Goal: Task Accomplishment & Management: Use online tool/utility

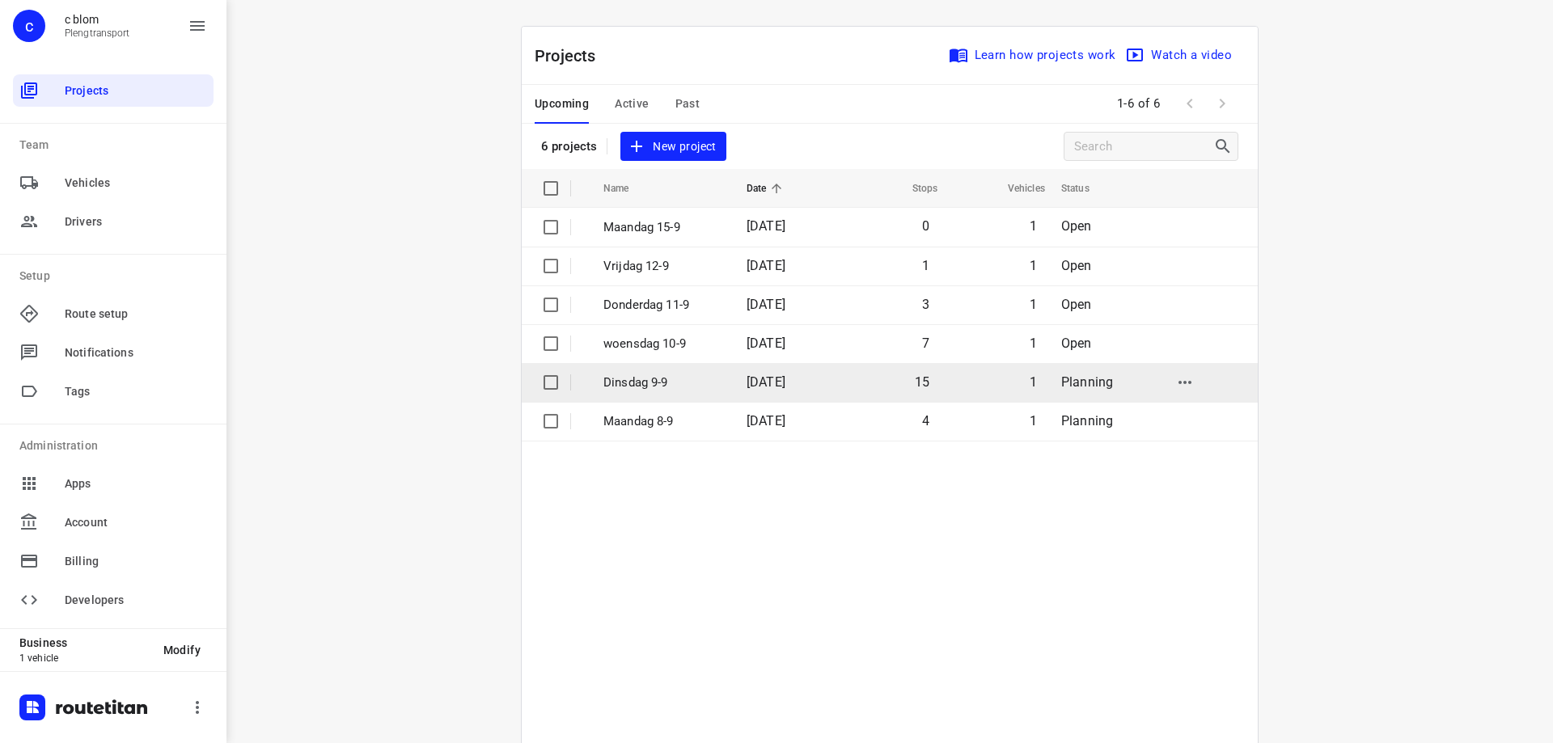
click at [707, 374] on p "Dinsdag 9-9" at bounding box center [662, 383] width 119 height 19
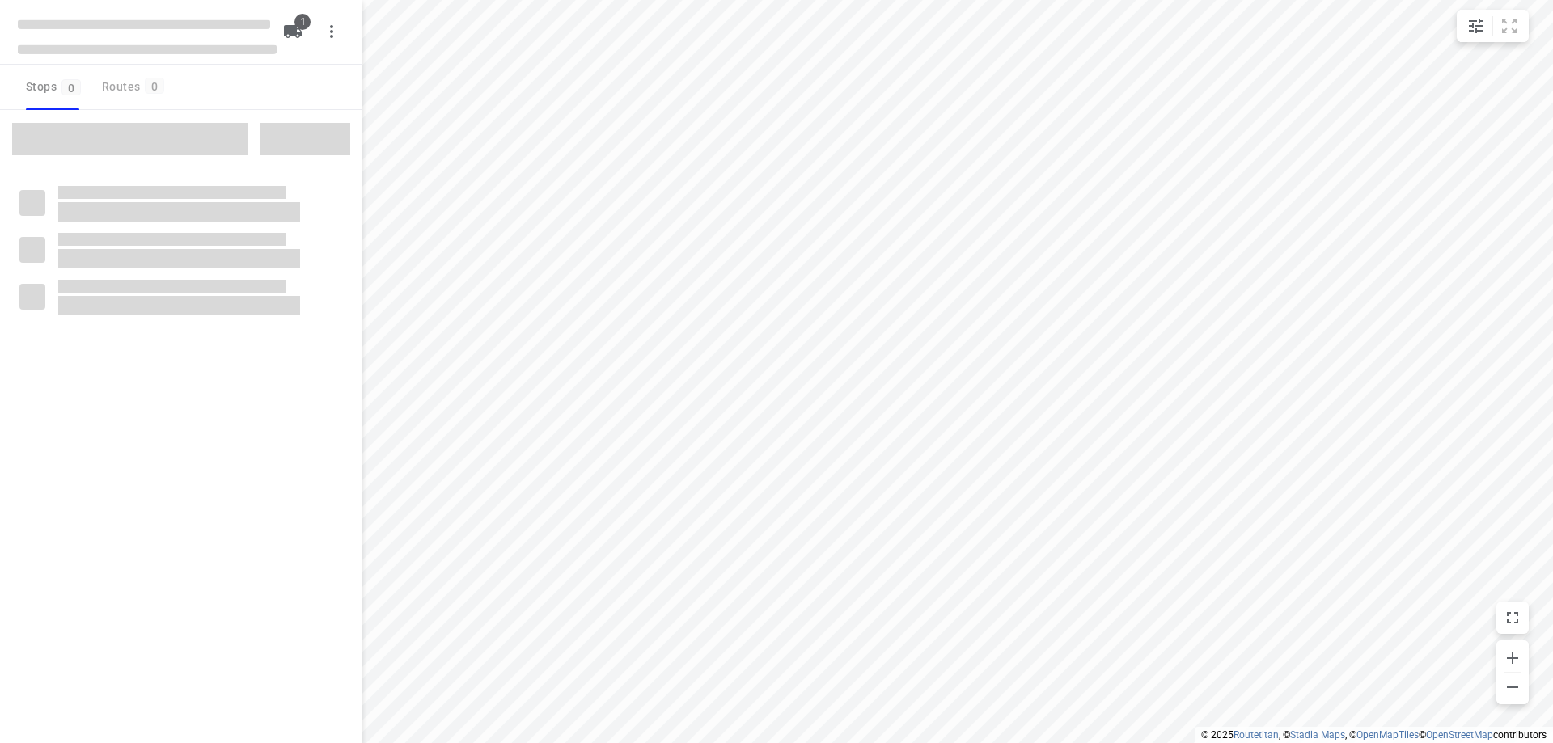
type input "distance"
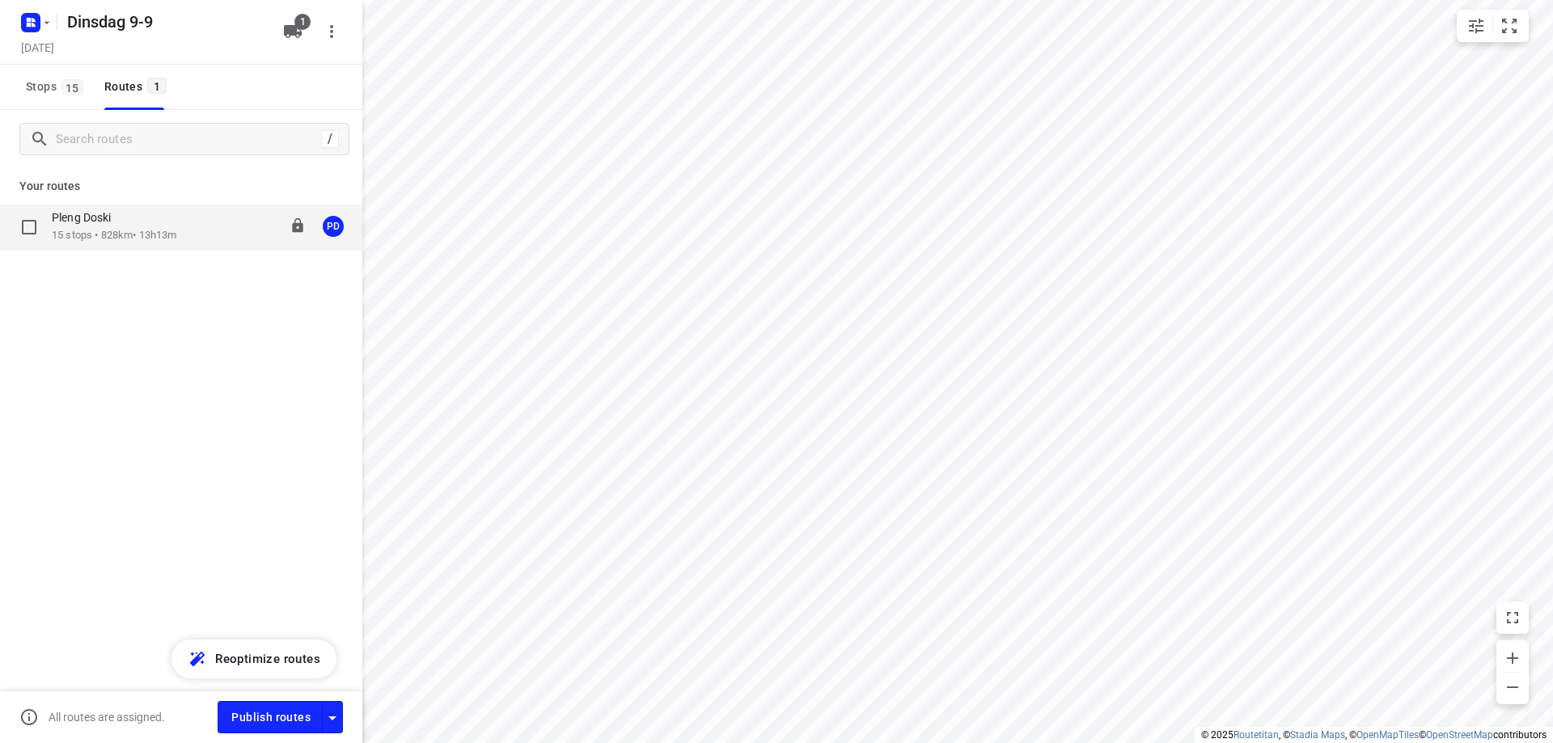
click at [176, 231] on p "15 stops • 828km • 13h13m" at bounding box center [114, 235] width 125 height 15
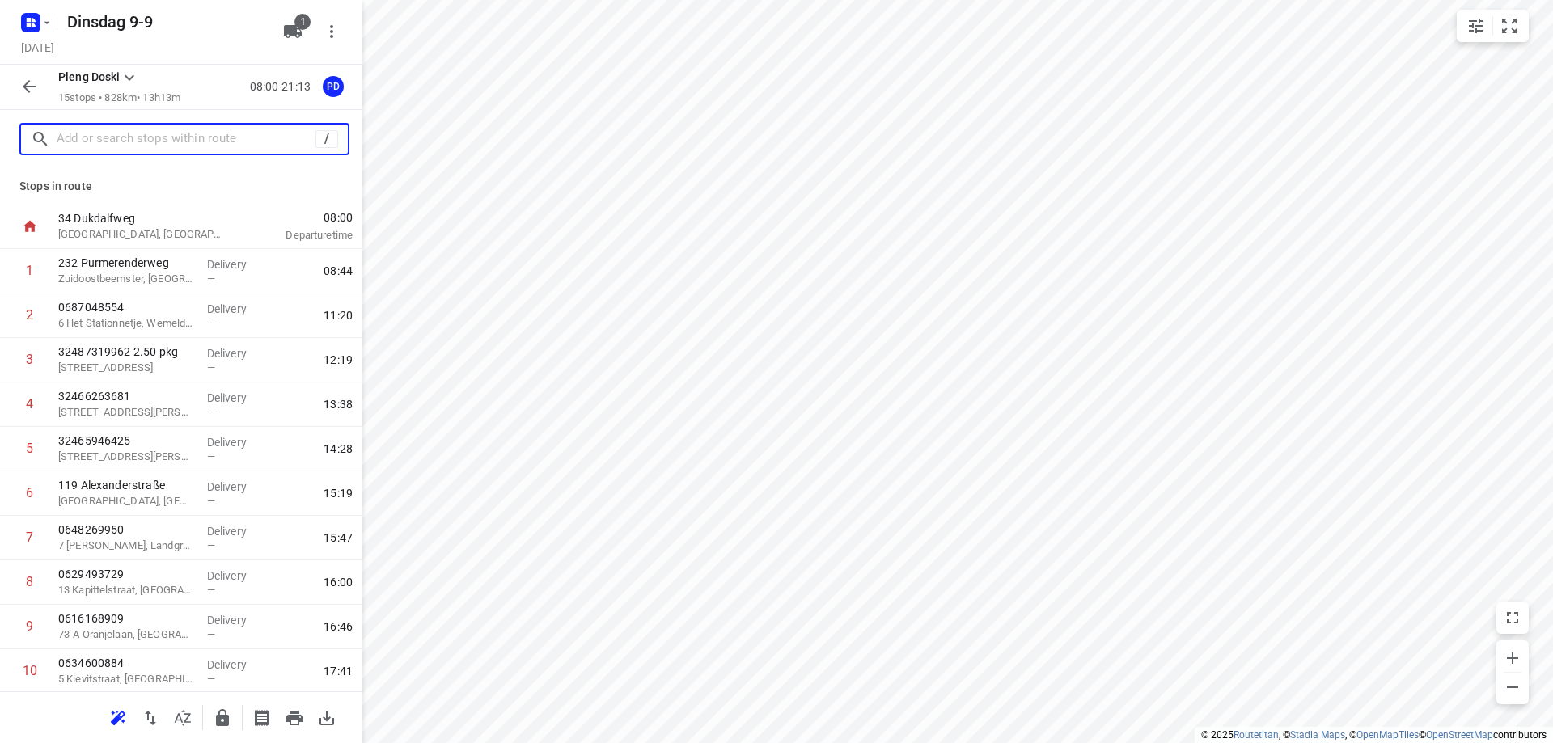
click at [180, 145] on input "text" at bounding box center [186, 139] width 259 height 25
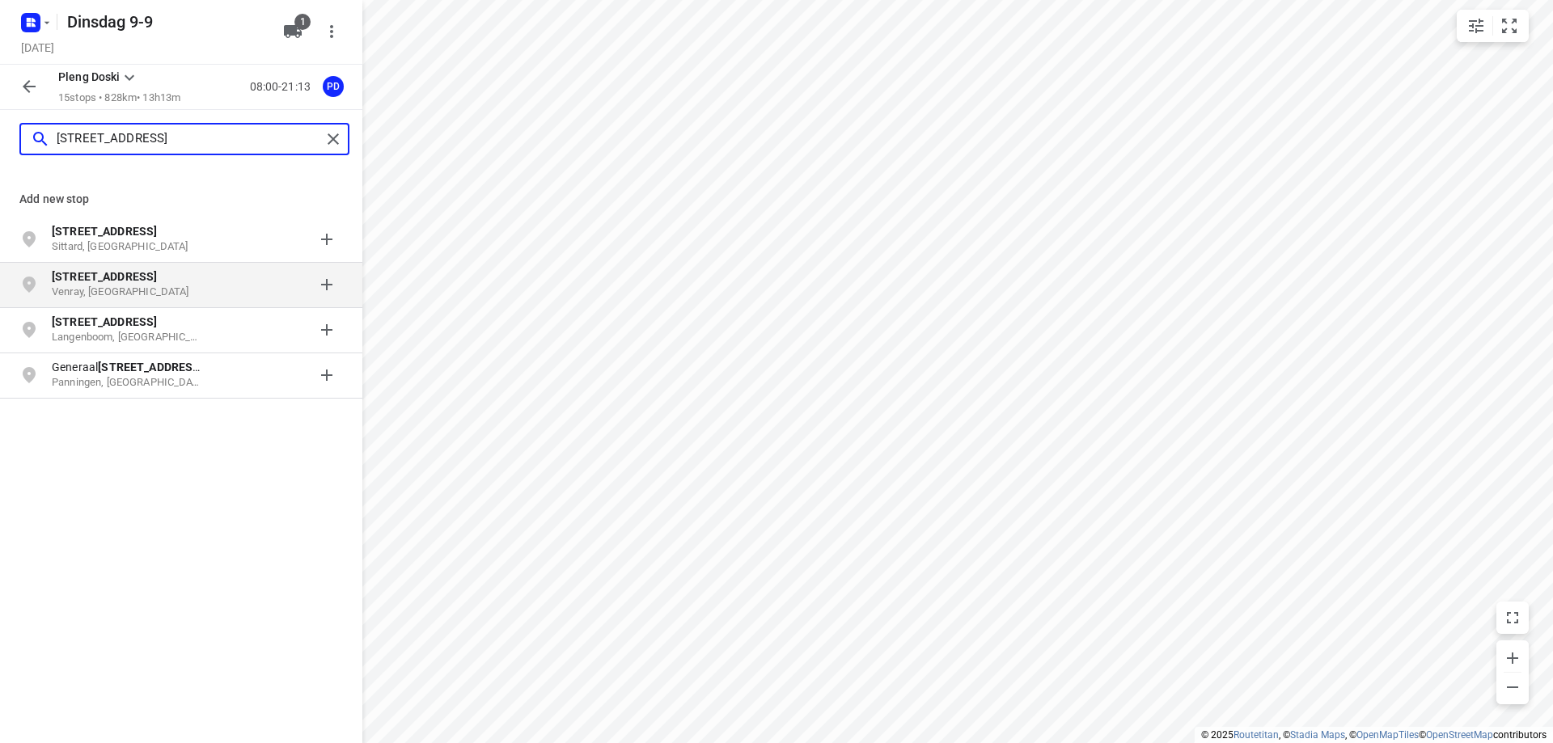
type input "[STREET_ADDRESS]"
click at [197, 287] on p "Venray, [GEOGRAPHIC_DATA]" at bounding box center [126, 292] width 149 height 15
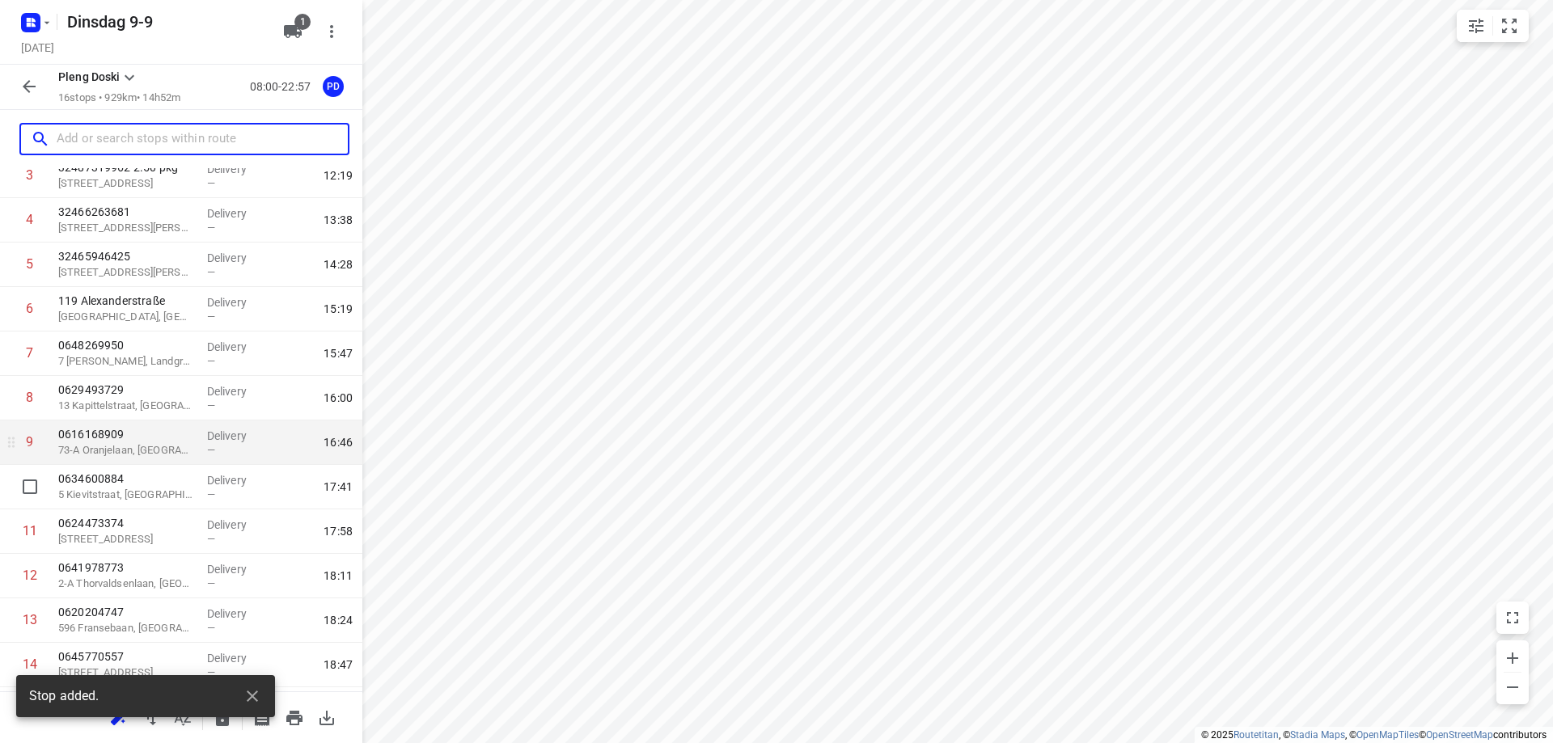
scroll to position [314, 0]
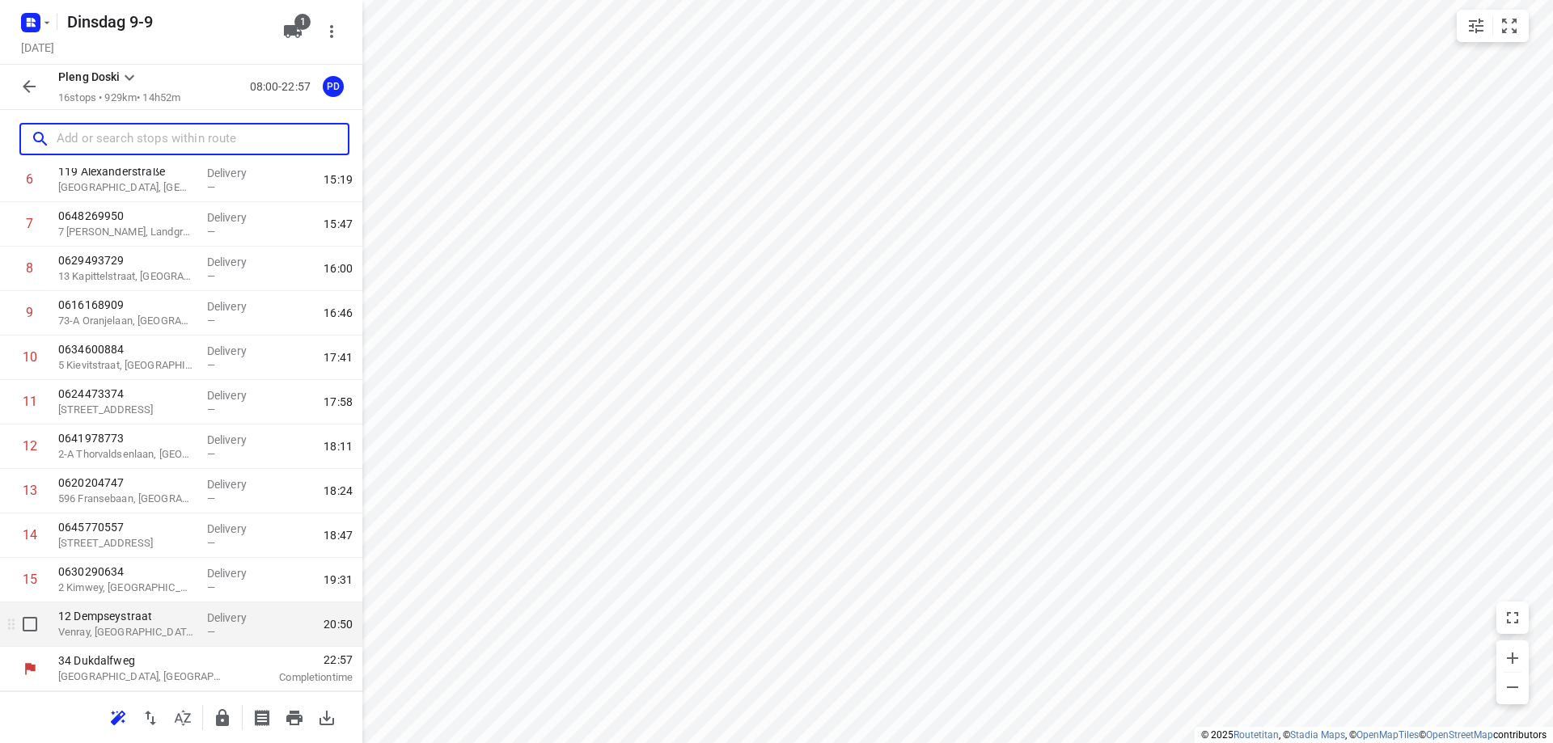
click at [192, 624] on div "[STREET_ADDRESS]" at bounding box center [126, 625] width 149 height 44
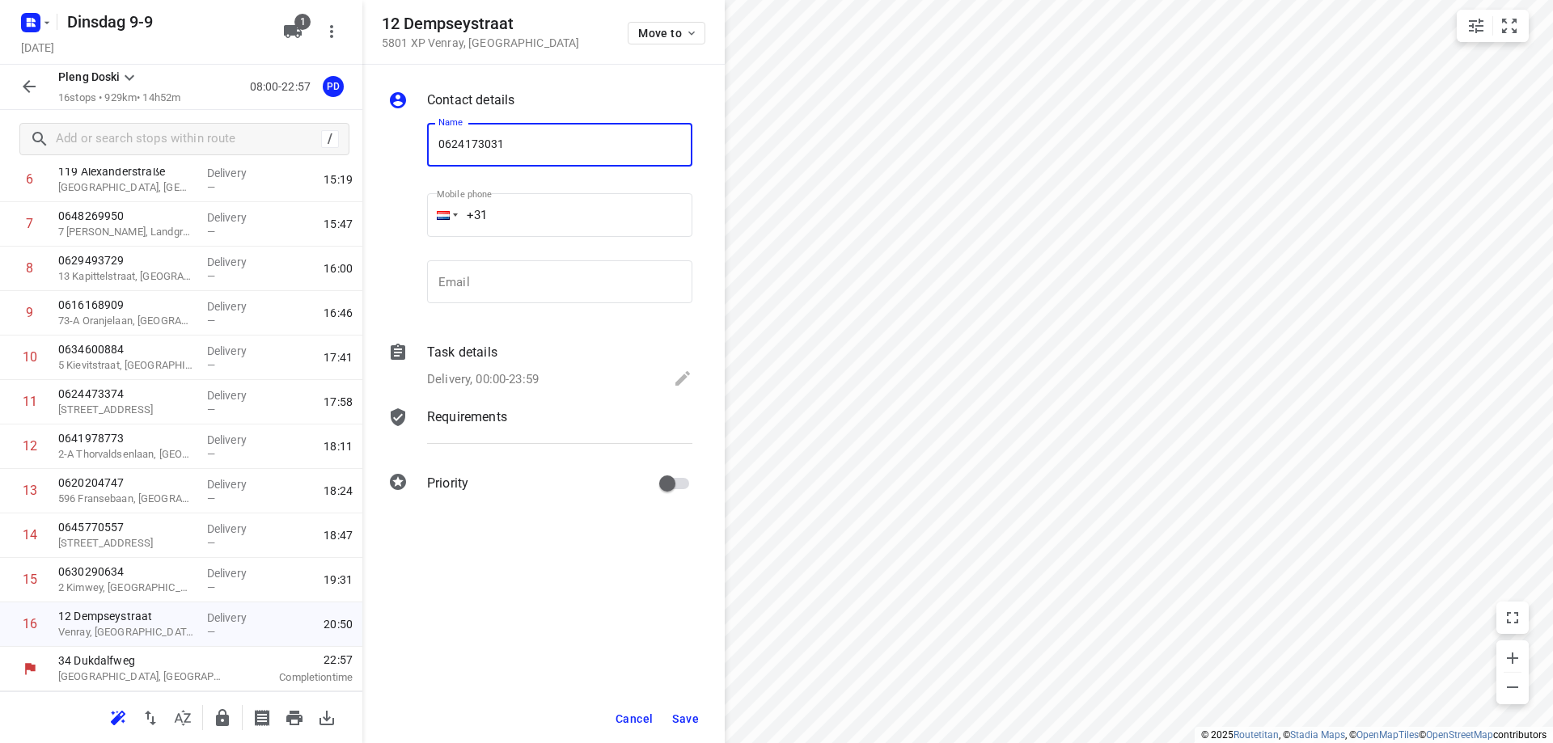
type input "0624173031"
click at [686, 715] on span "Save" at bounding box center [685, 719] width 27 height 13
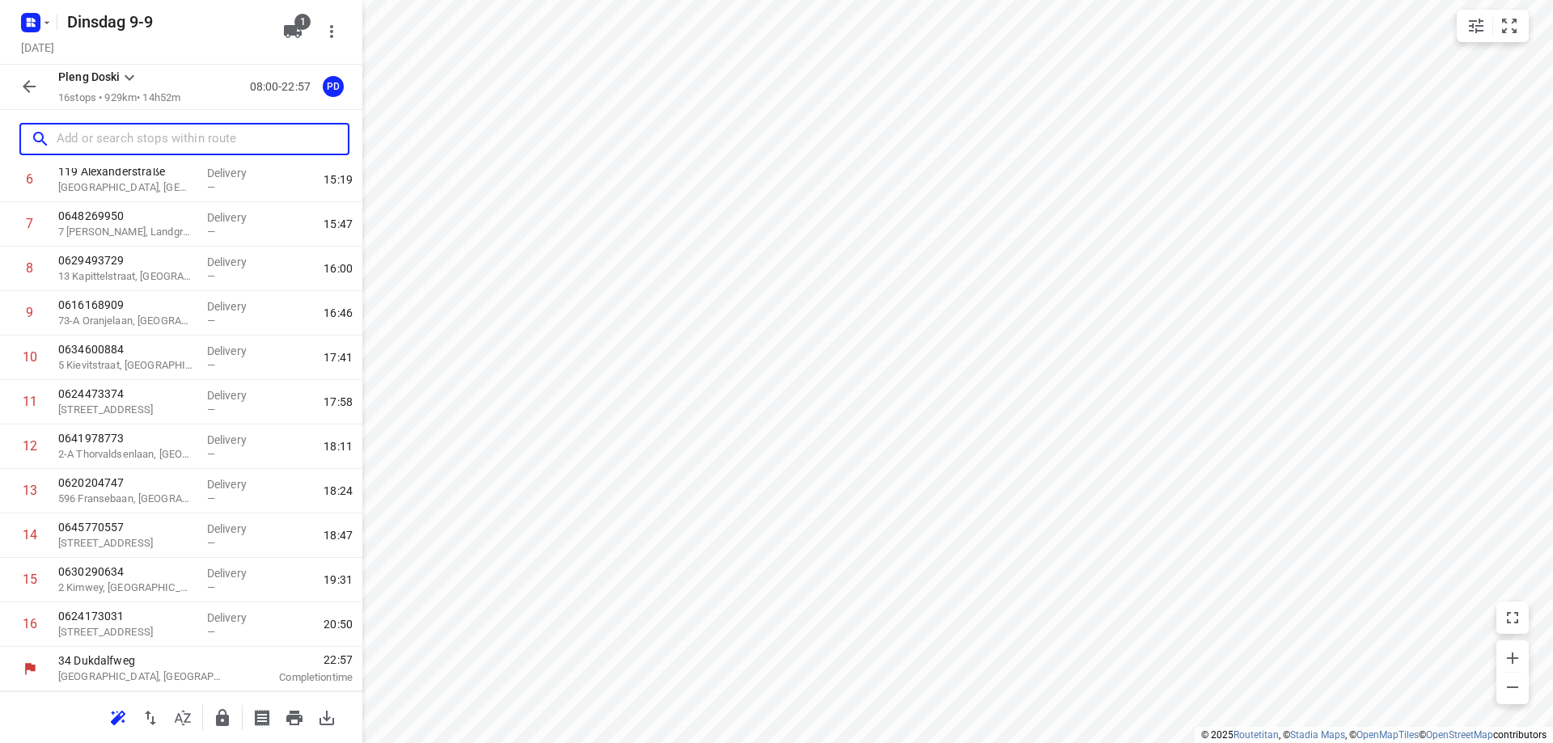
click at [146, 133] on input "text" at bounding box center [202, 139] width 291 height 25
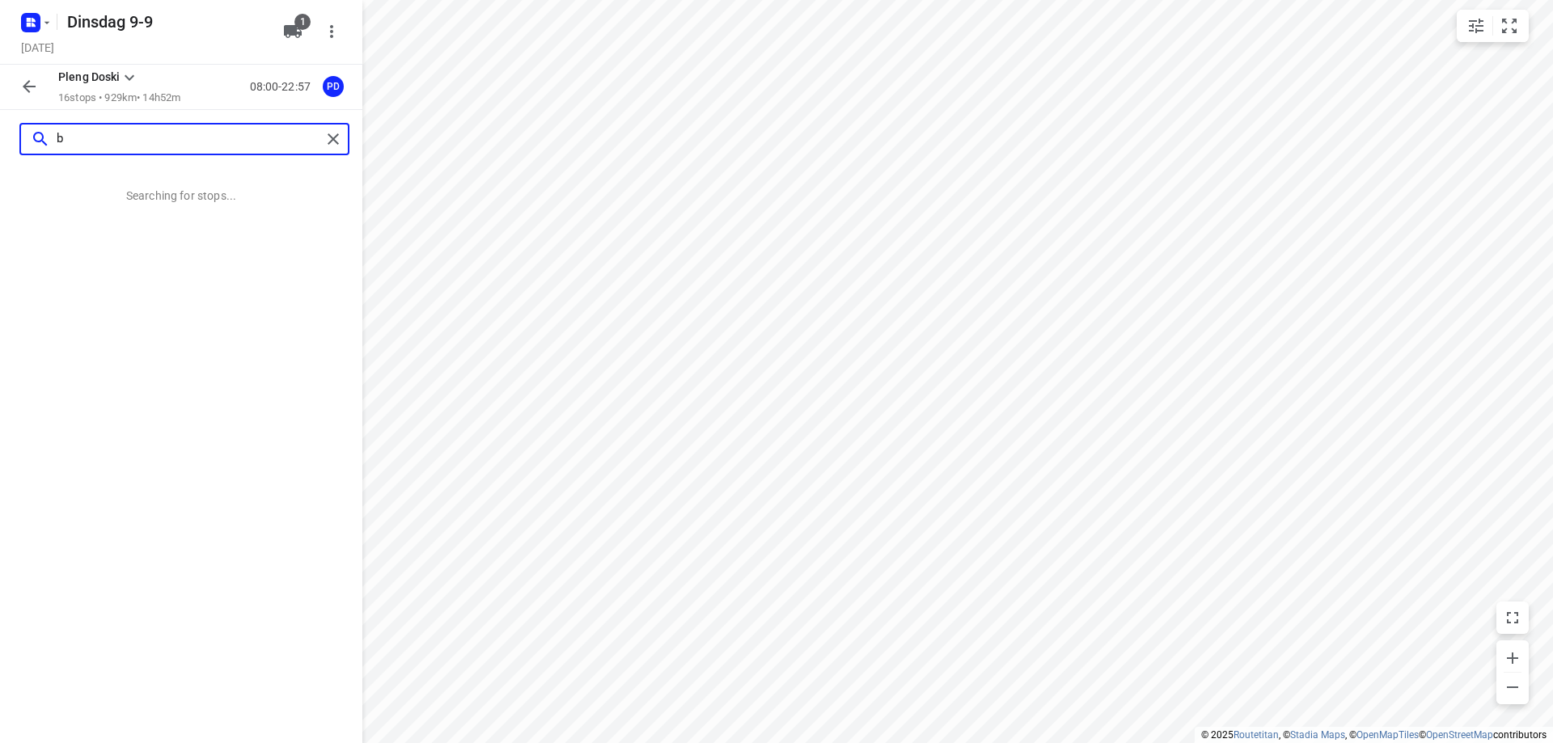
scroll to position [0, 0]
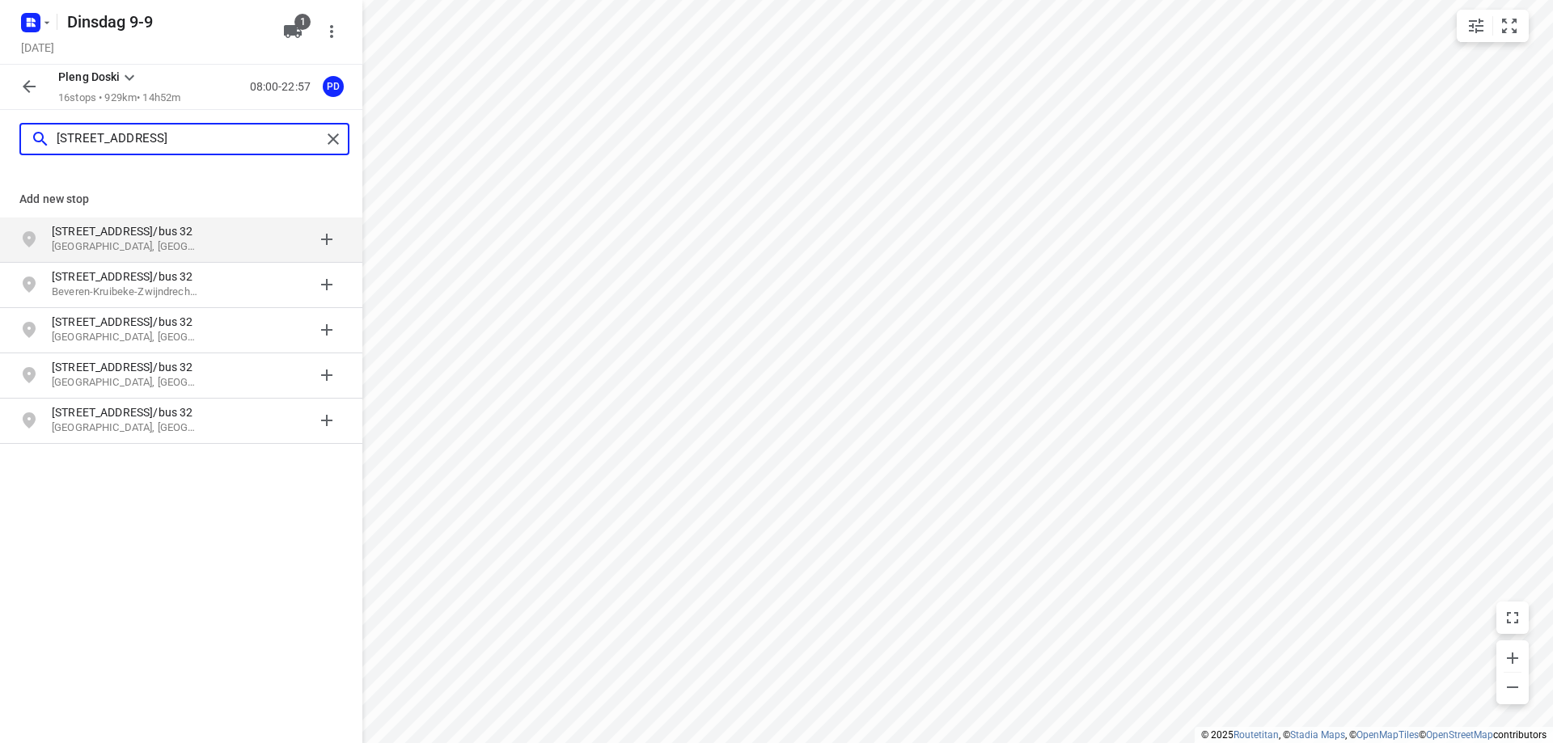
type input "[STREET_ADDRESS]"
click at [182, 242] on p "[GEOGRAPHIC_DATA], [GEOGRAPHIC_DATA]" at bounding box center [126, 246] width 149 height 15
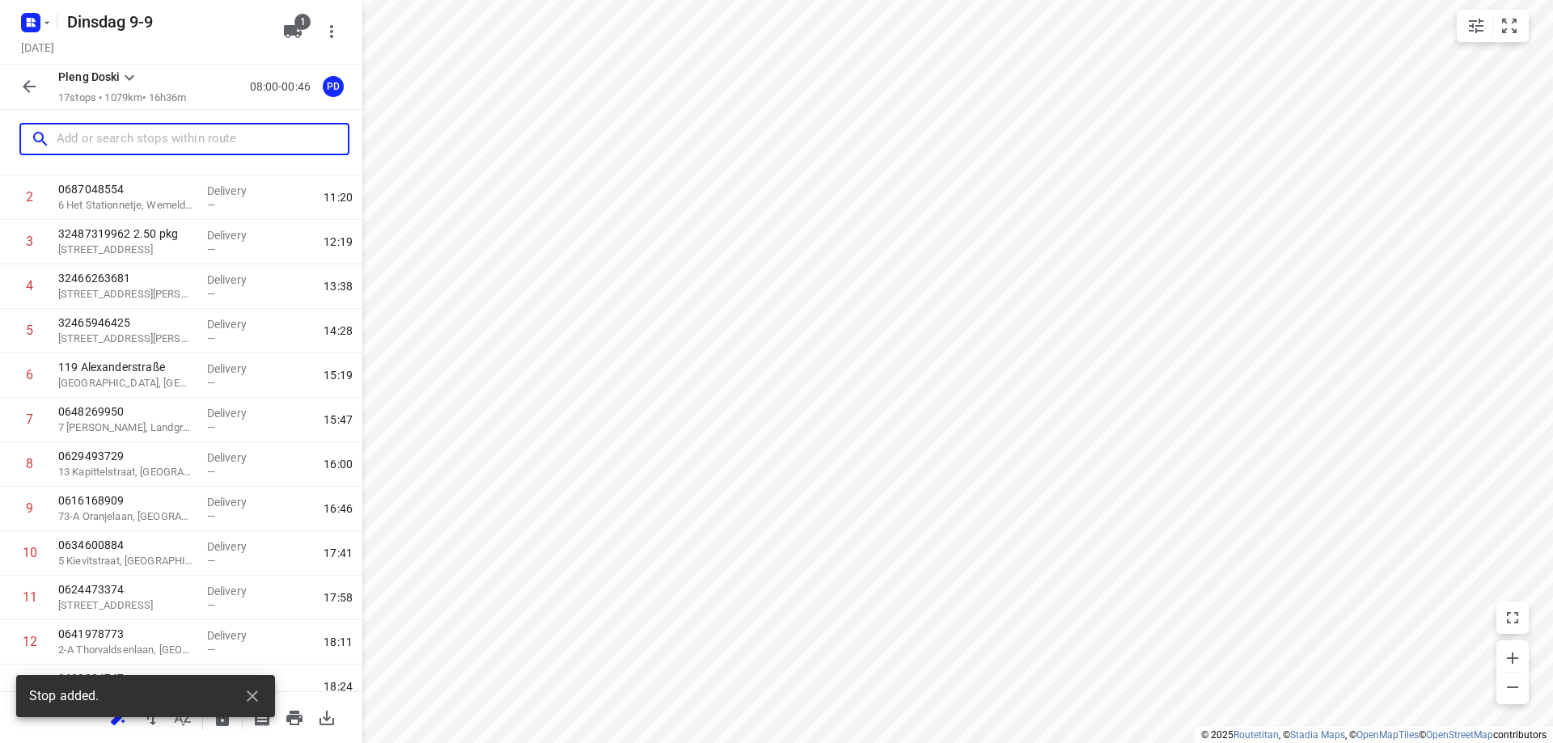
scroll to position [358, 0]
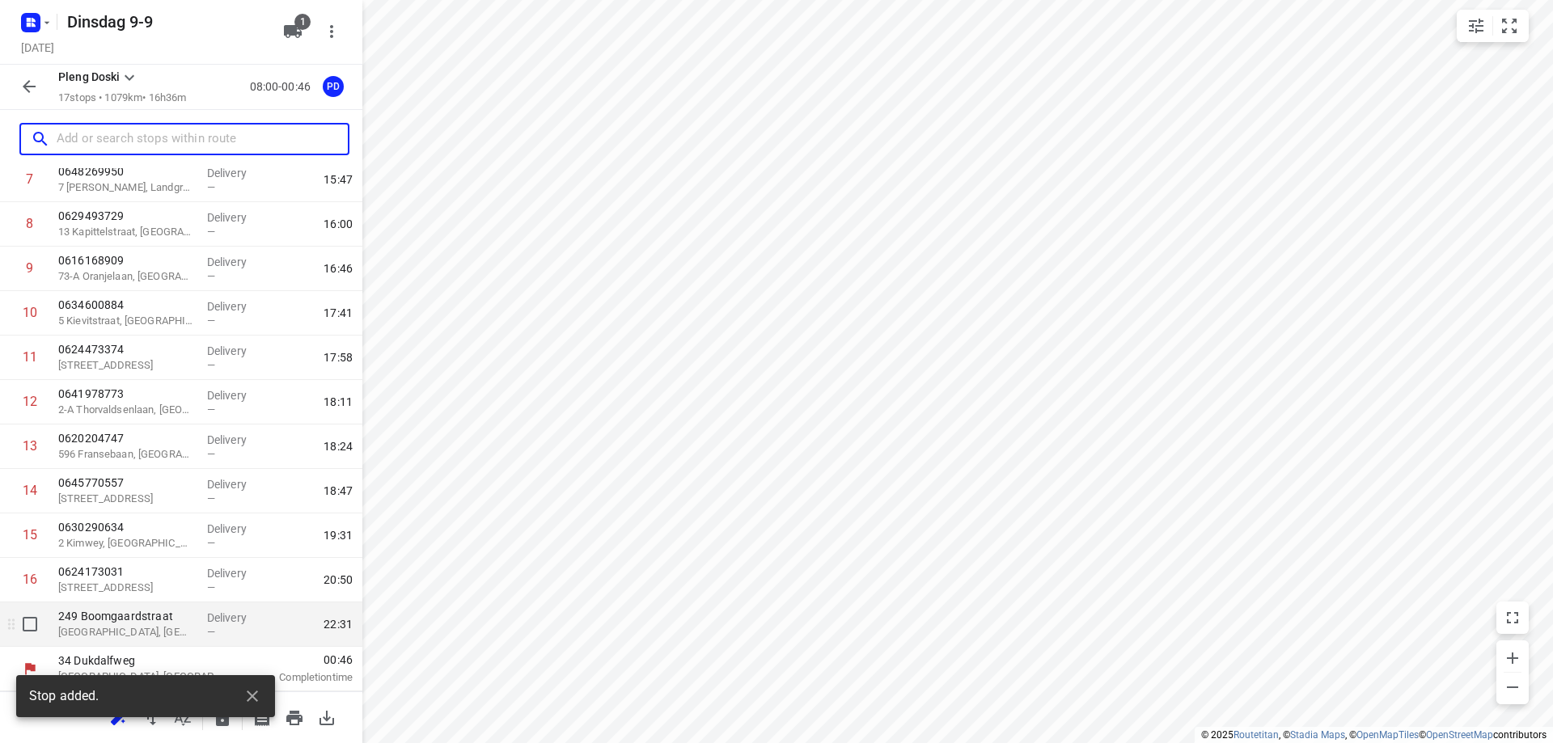
click at [165, 632] on p "[GEOGRAPHIC_DATA], [GEOGRAPHIC_DATA]" at bounding box center [126, 632] width 136 height 16
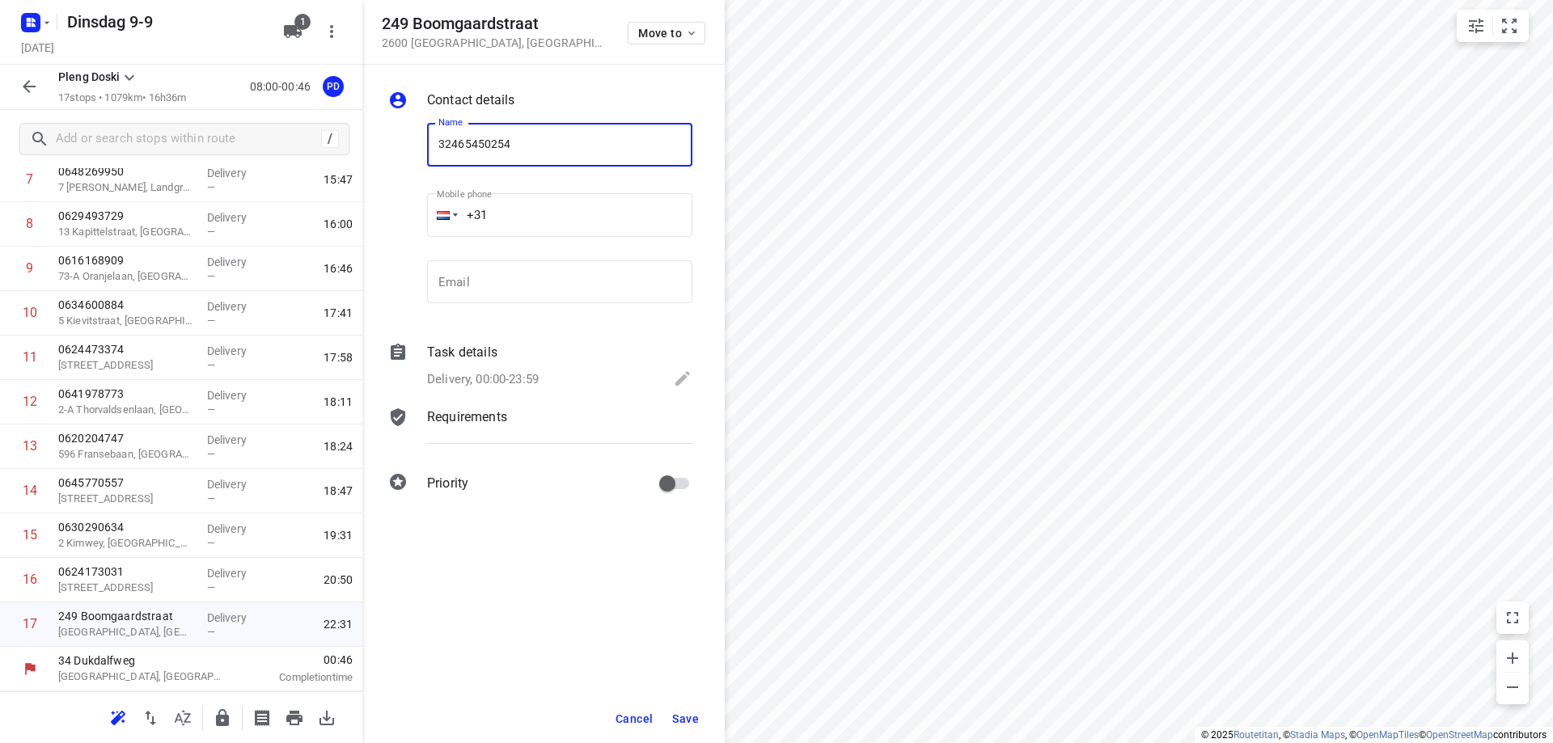
type input "32465450254"
click at [688, 724] on span "Save" at bounding box center [685, 719] width 27 height 13
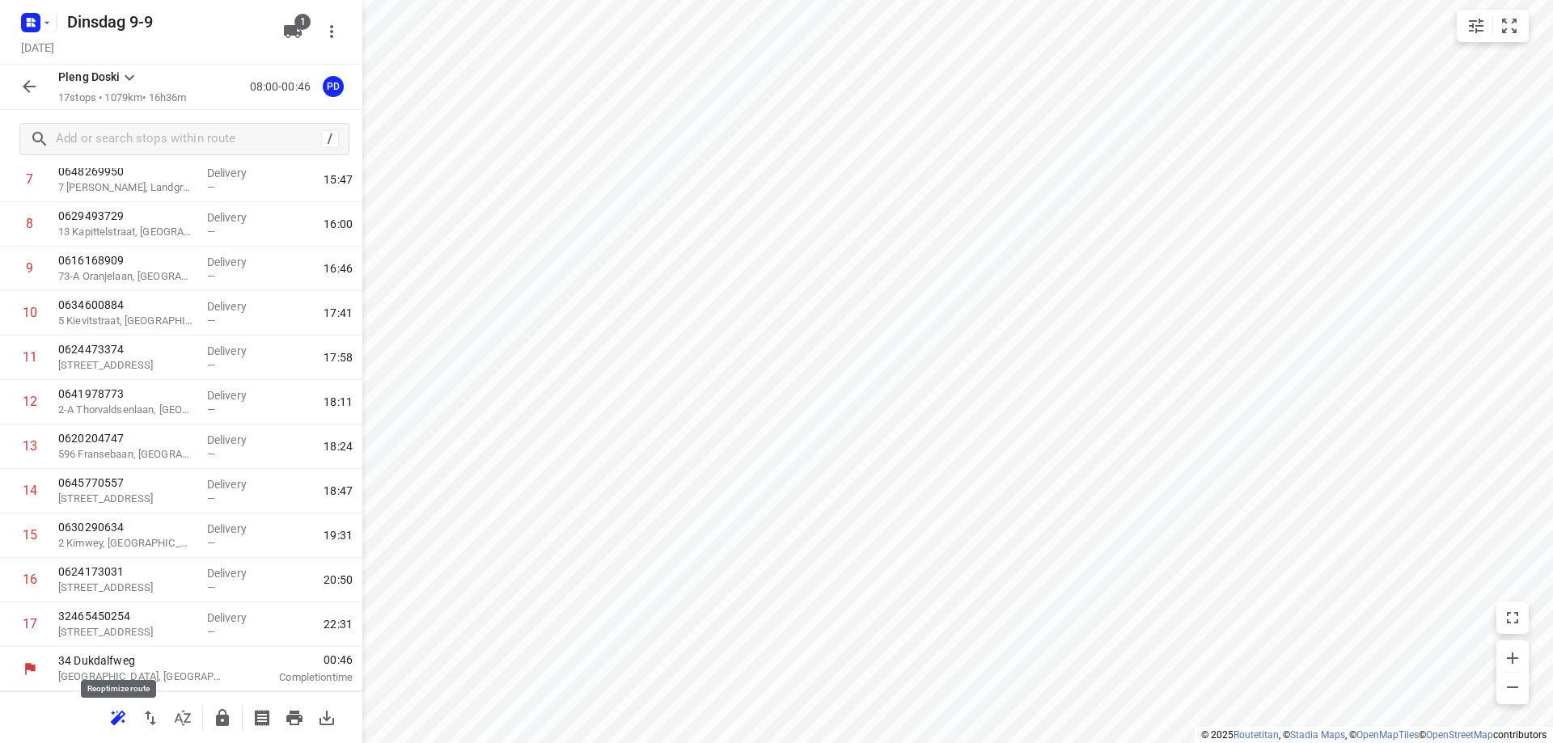
click at [125, 717] on icon "button" at bounding box center [117, 718] width 19 height 19
click at [146, 722] on icon "button" at bounding box center [150, 718] width 19 height 19
click at [294, 722] on icon "button" at bounding box center [294, 718] width 19 height 19
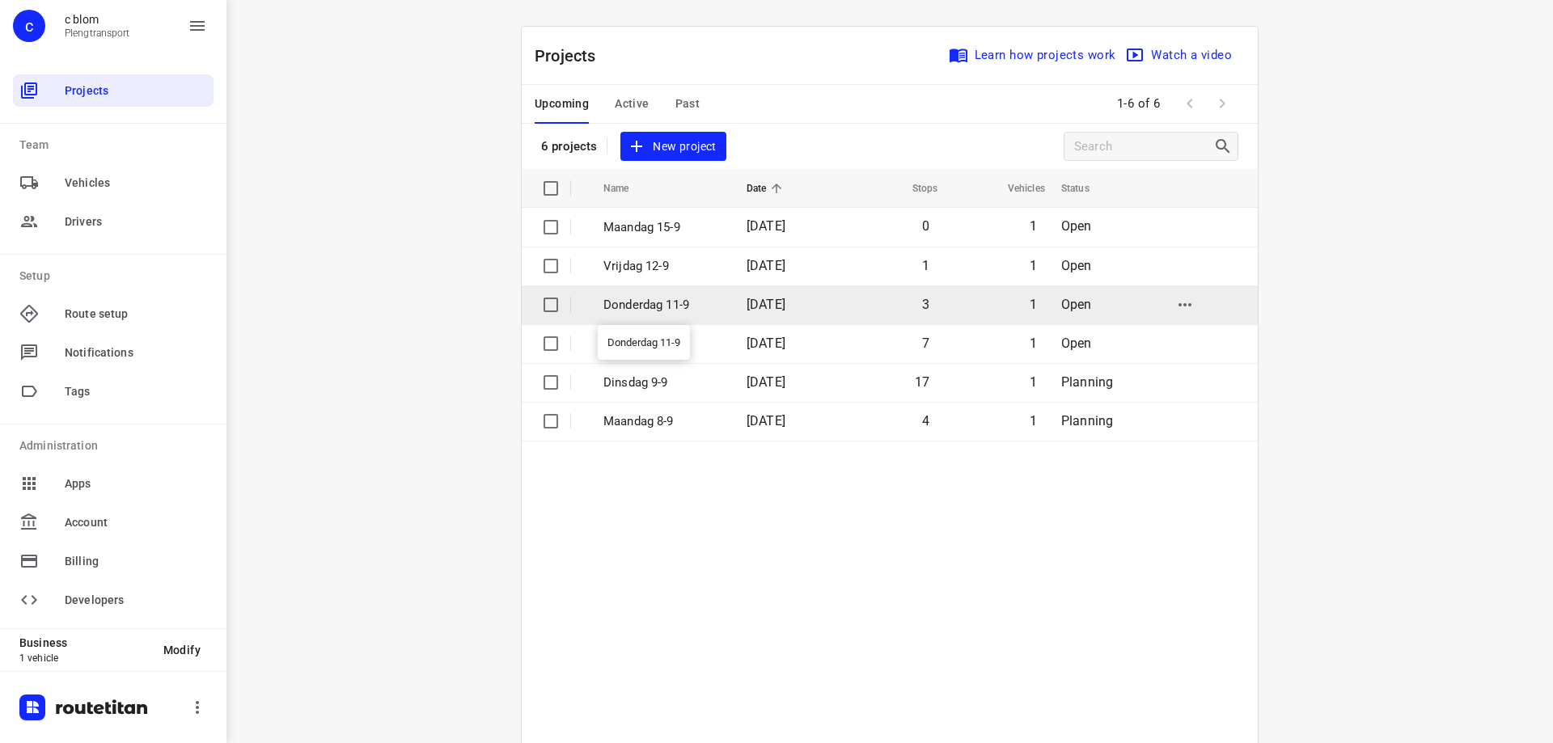
click at [684, 307] on p "Donderdag 11-9" at bounding box center [662, 305] width 119 height 19
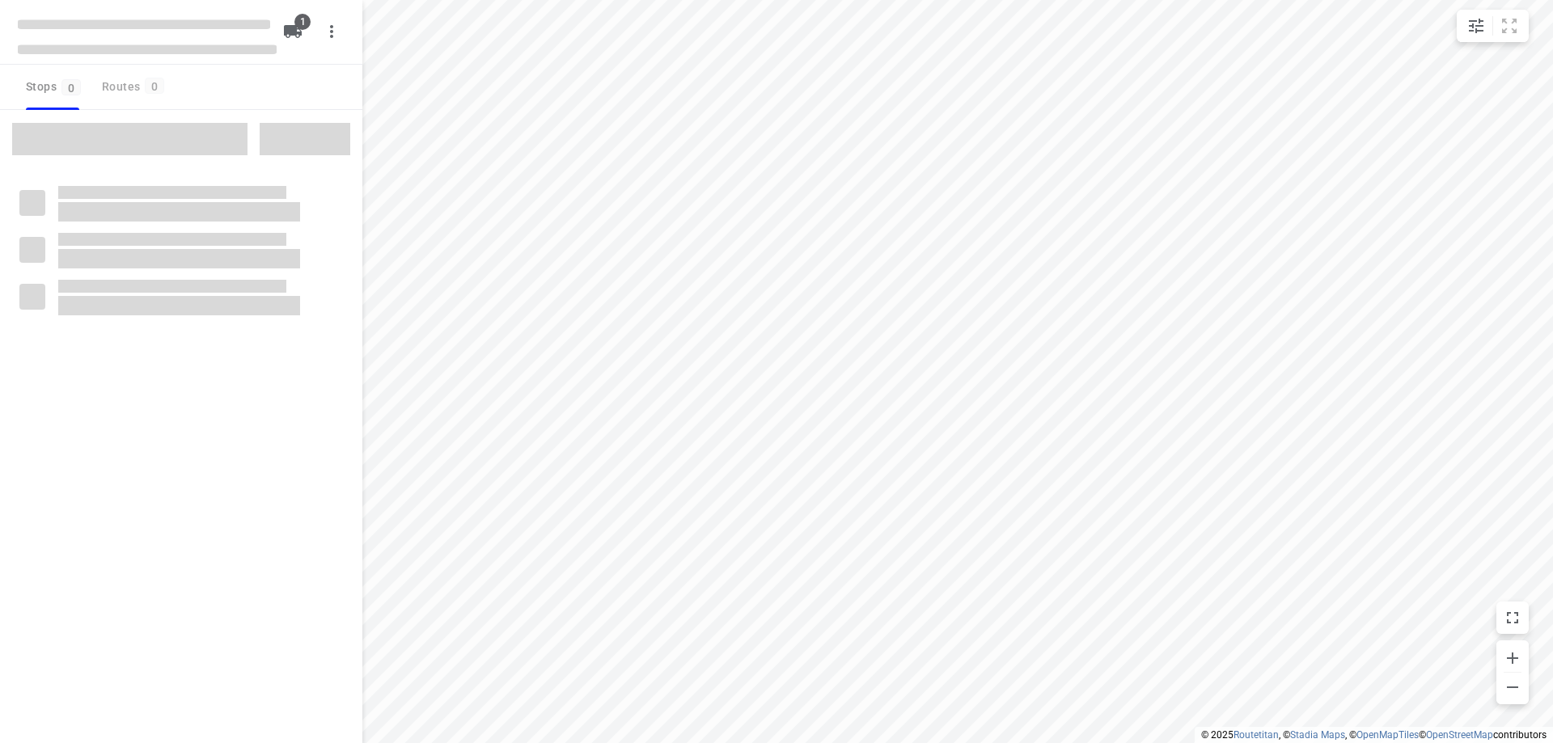
type input "distance"
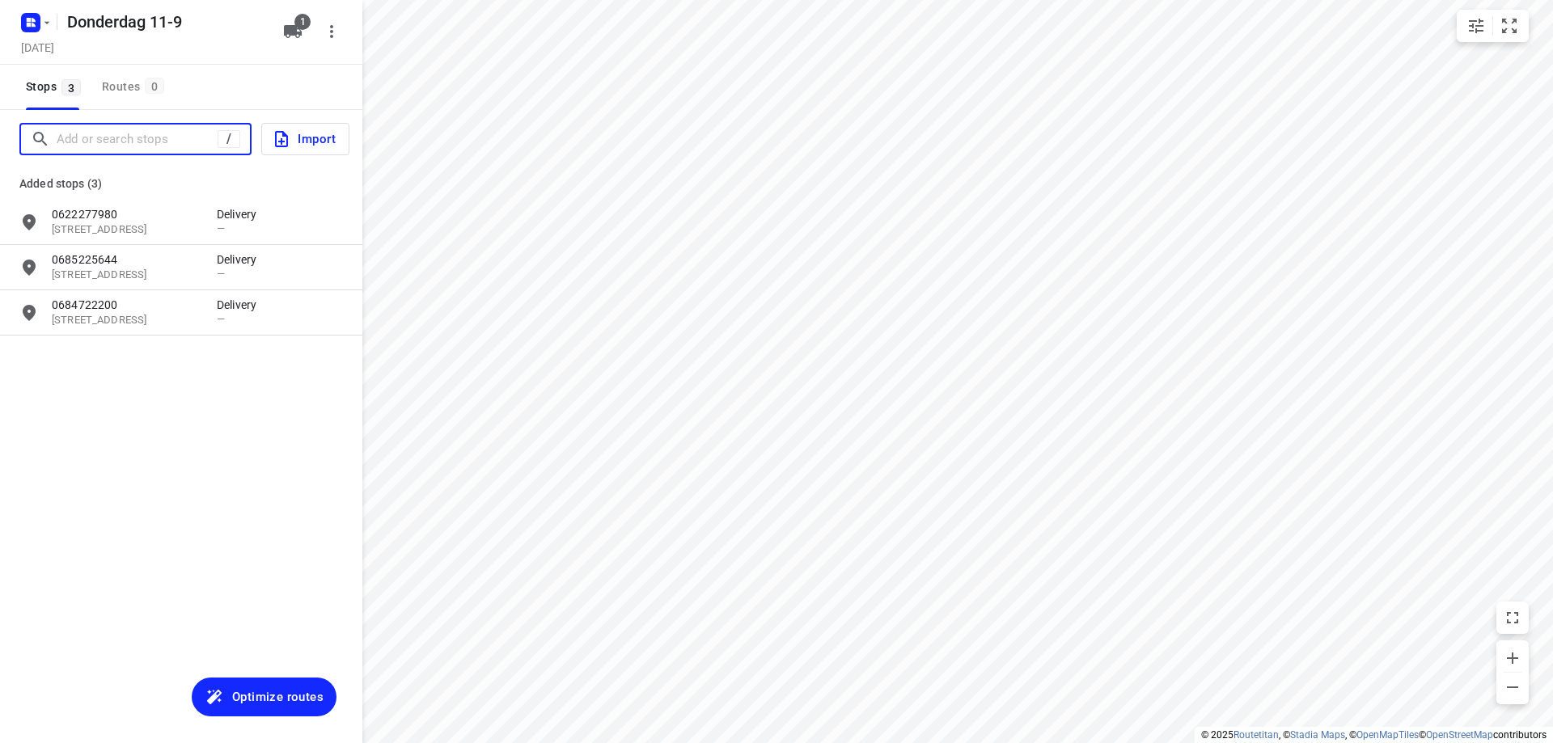
click at [164, 139] on input "Add or search stops" at bounding box center [137, 139] width 161 height 25
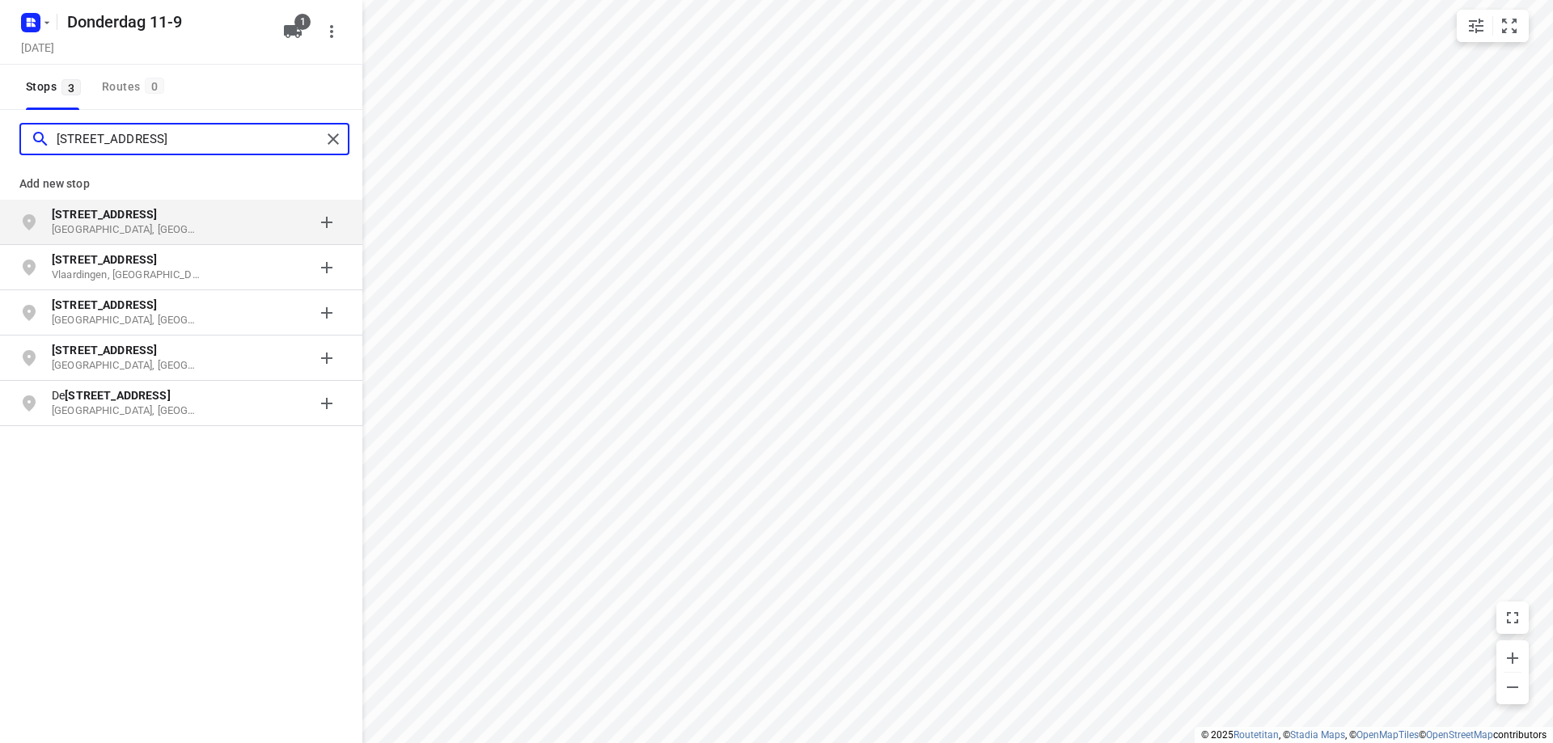
type input "[STREET_ADDRESS]"
click at [174, 211] on p "[STREET_ADDRESS]" at bounding box center [126, 214] width 149 height 16
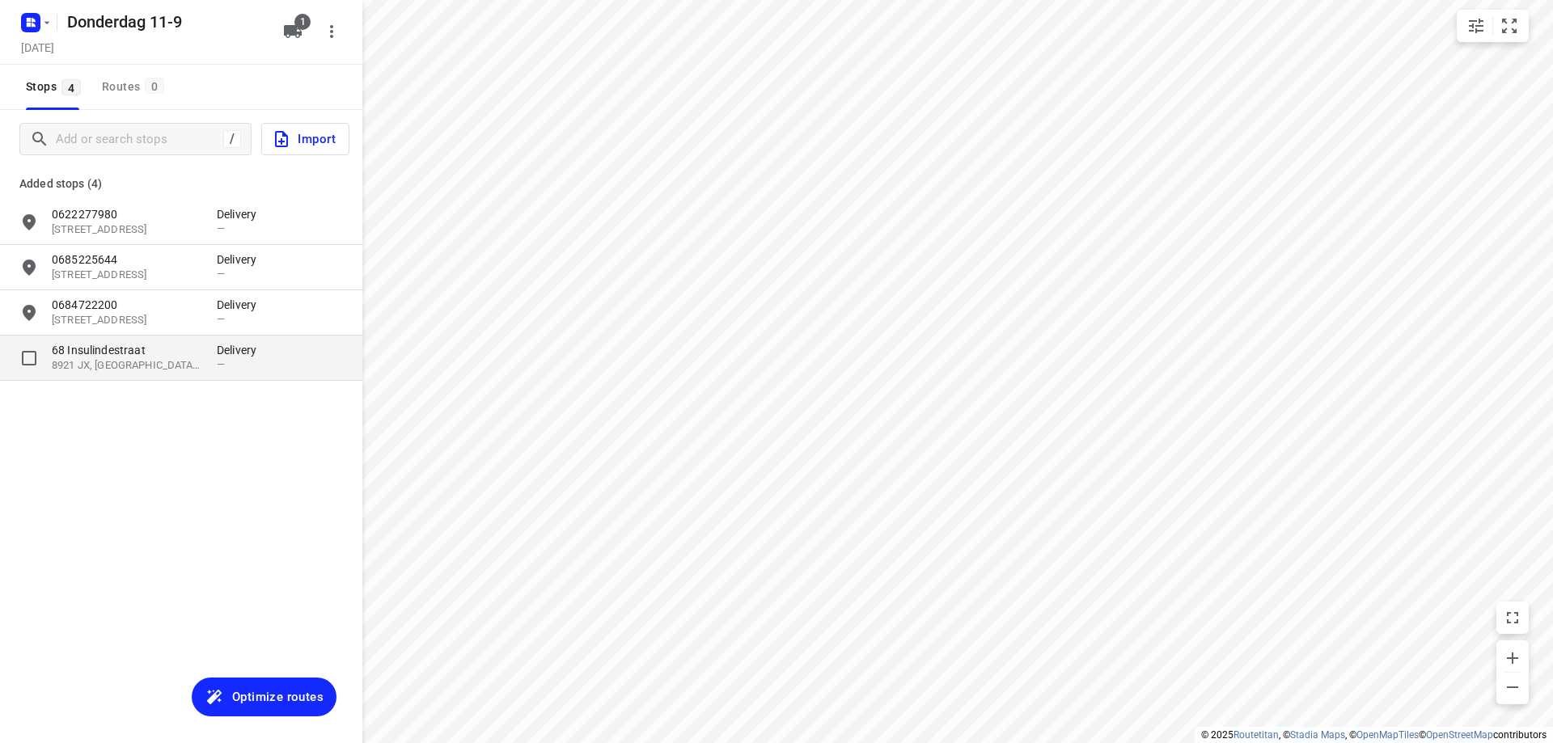
click at [197, 363] on p "8921 JX, [GEOGRAPHIC_DATA], [GEOGRAPHIC_DATA]" at bounding box center [126, 365] width 149 height 15
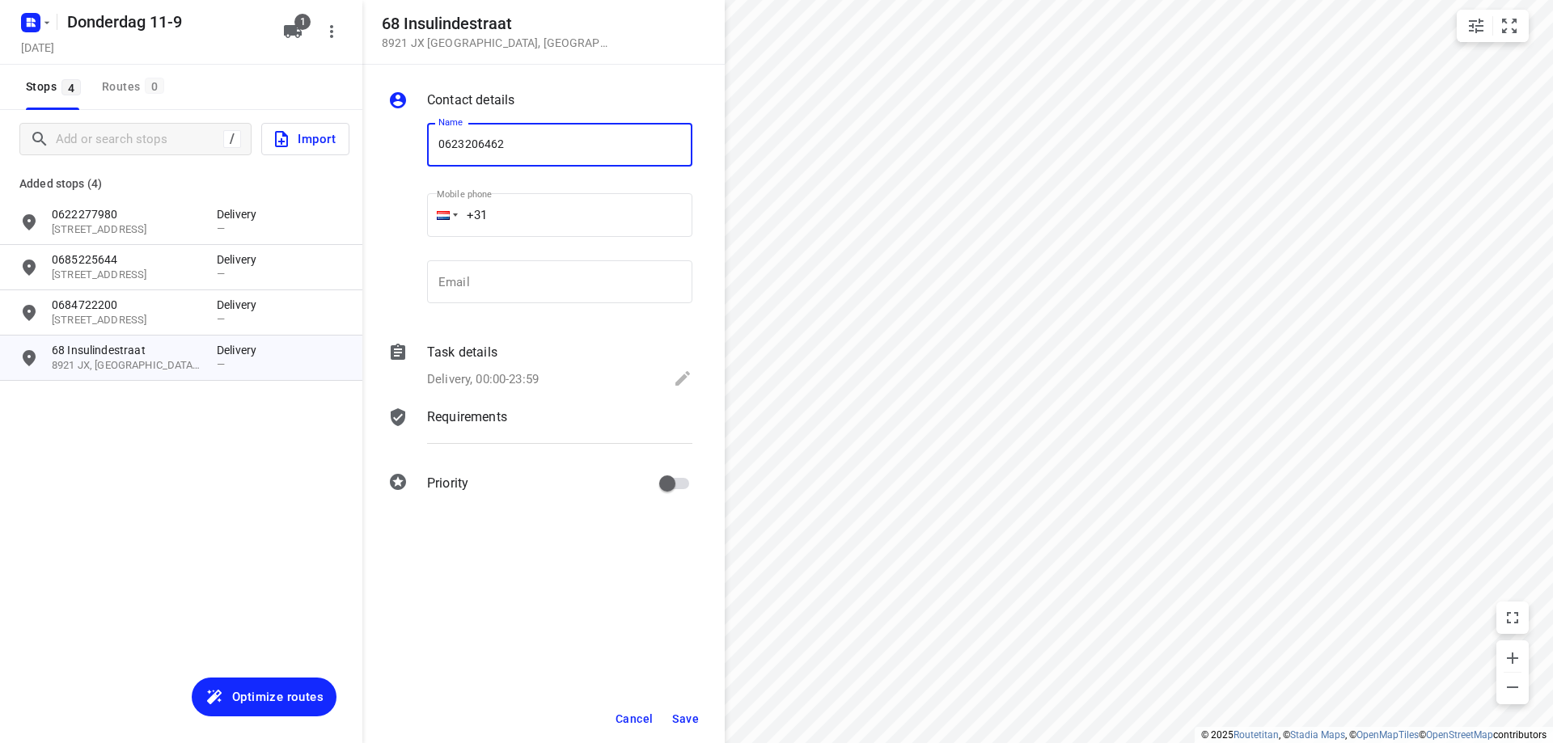
type input "0623206462"
click at [700, 721] on button "Save" at bounding box center [686, 718] width 40 height 29
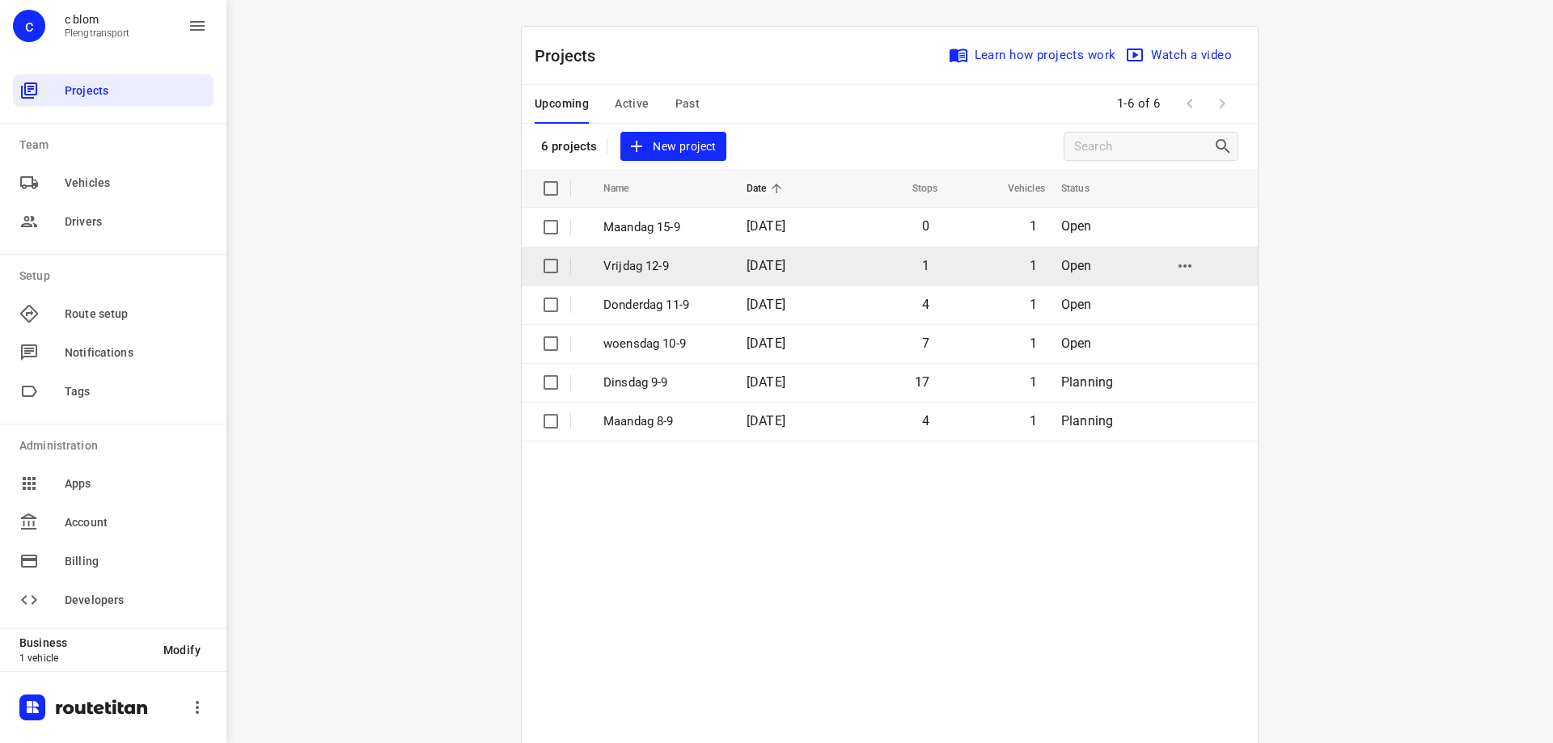
click at [648, 257] on p "Vrijdag 12-9" at bounding box center [662, 266] width 119 height 19
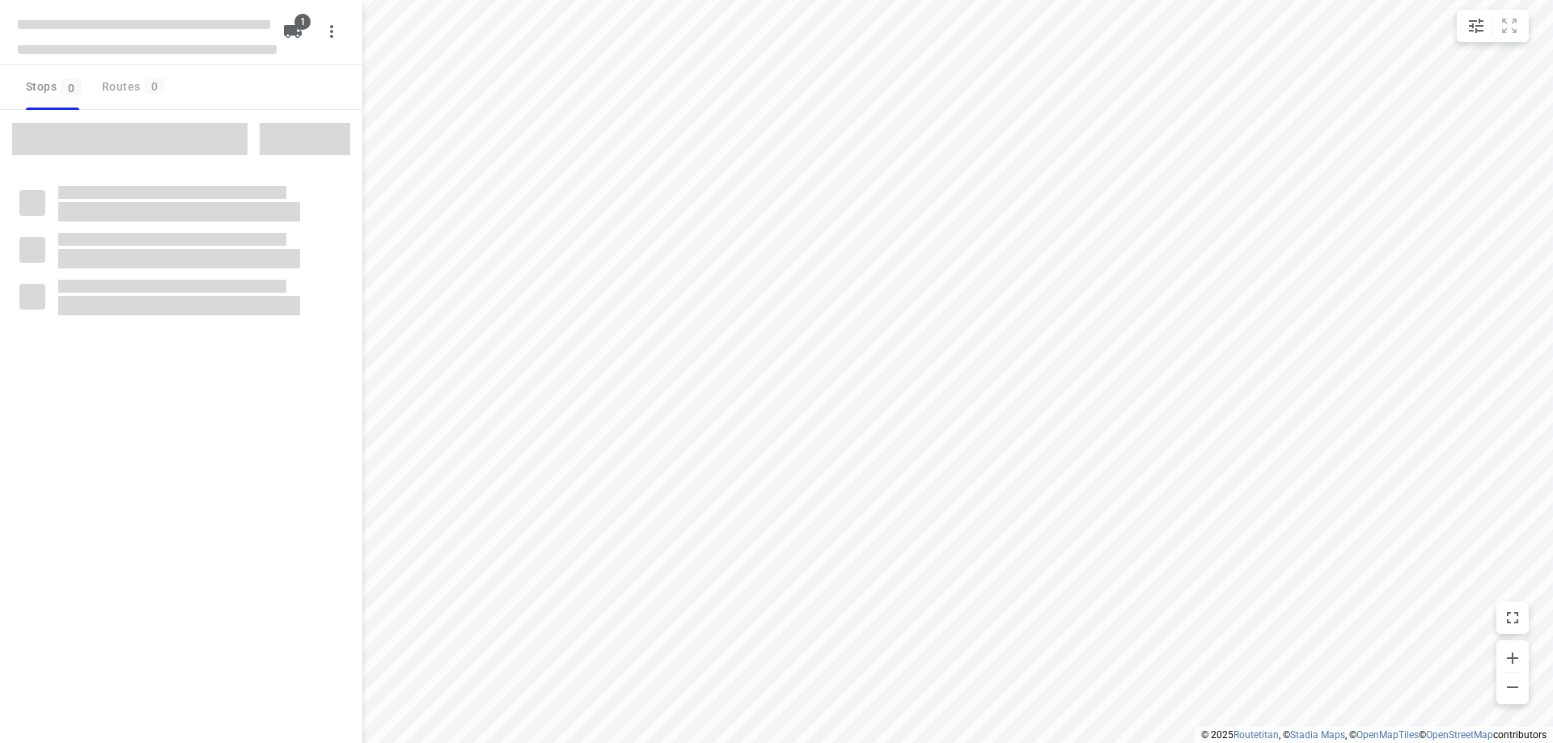
type input "distance"
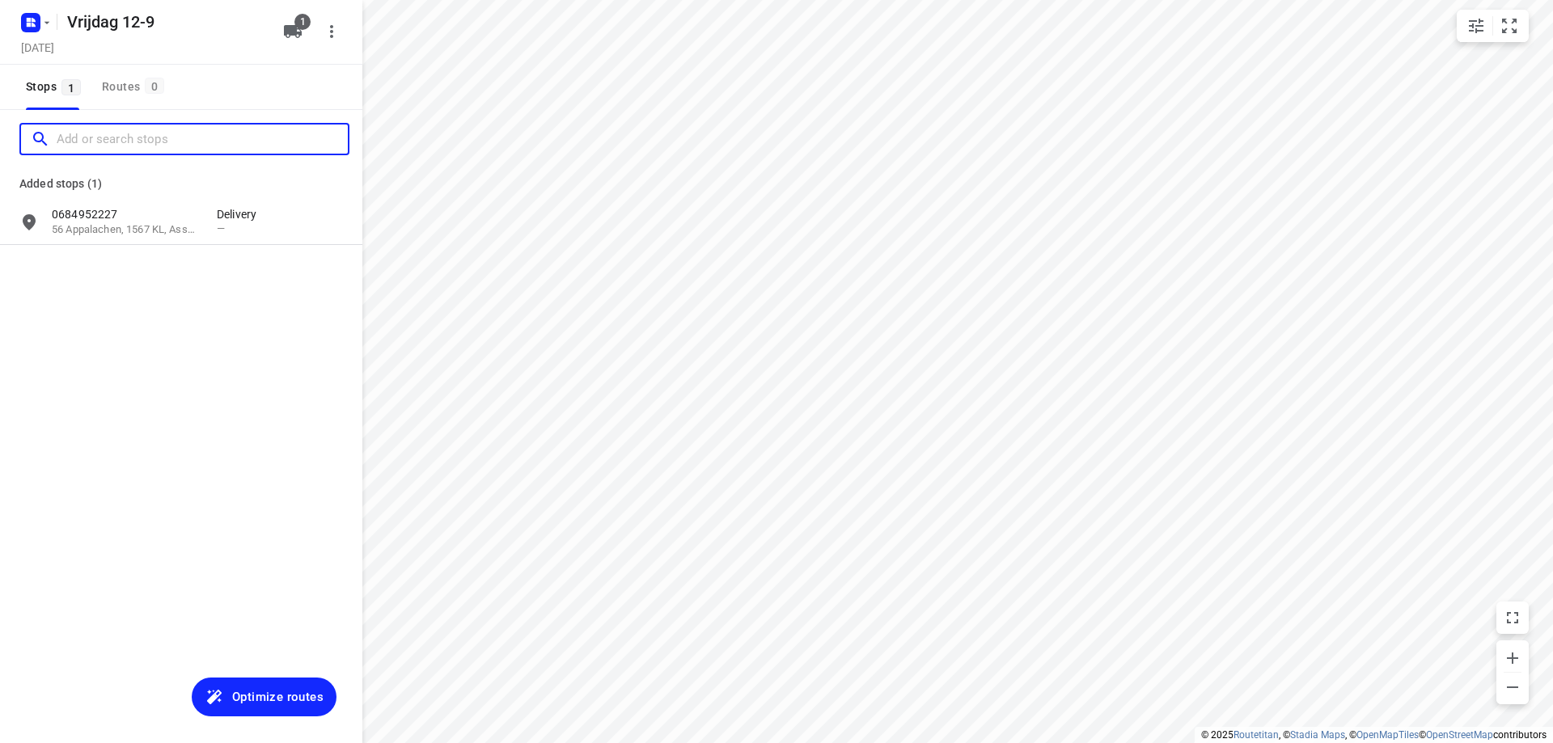
click at [169, 136] on input "Add or search stops" at bounding box center [202, 139] width 291 height 25
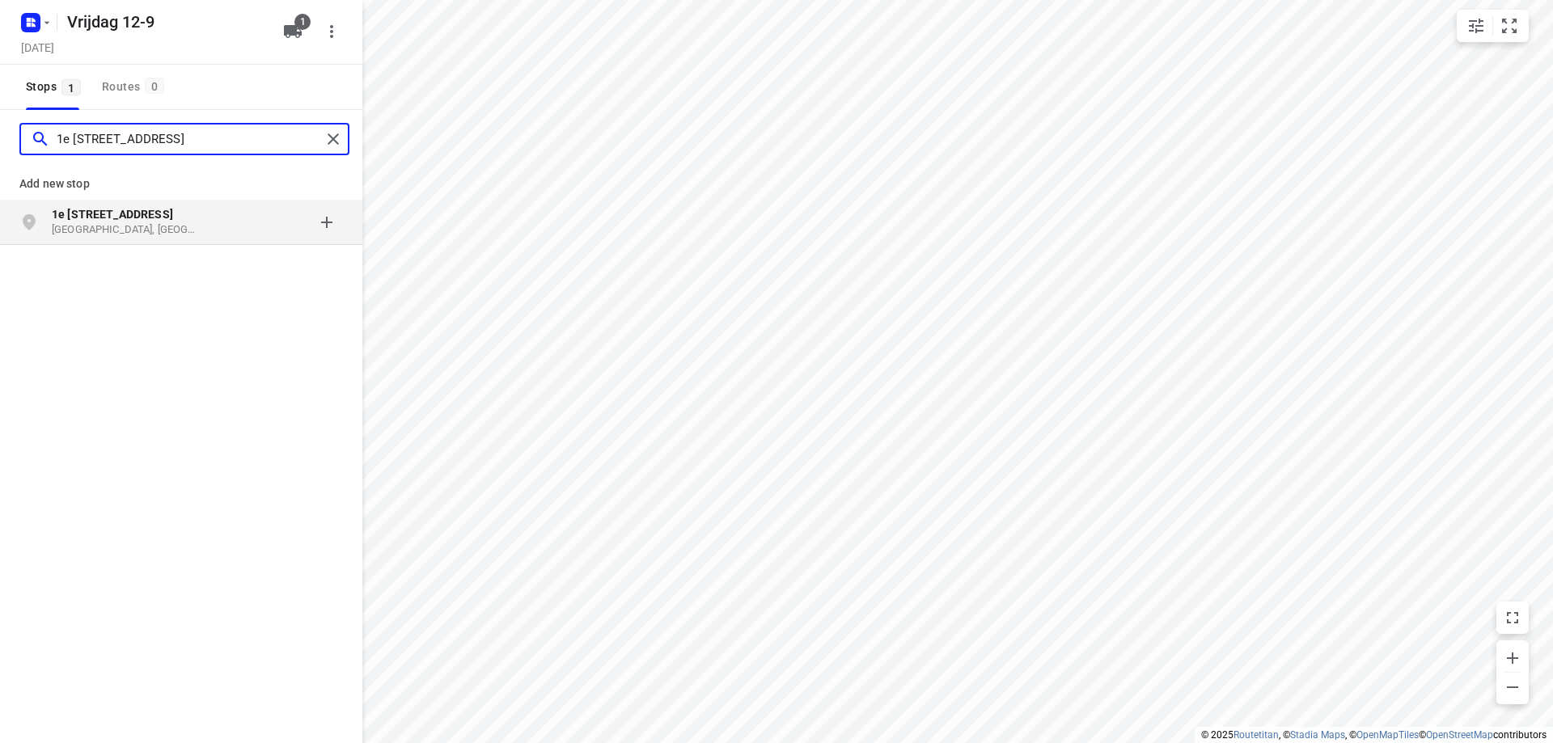
type input "1e [STREET_ADDRESS]"
click at [184, 218] on p "1e [STREET_ADDRESS]" at bounding box center [126, 214] width 149 height 16
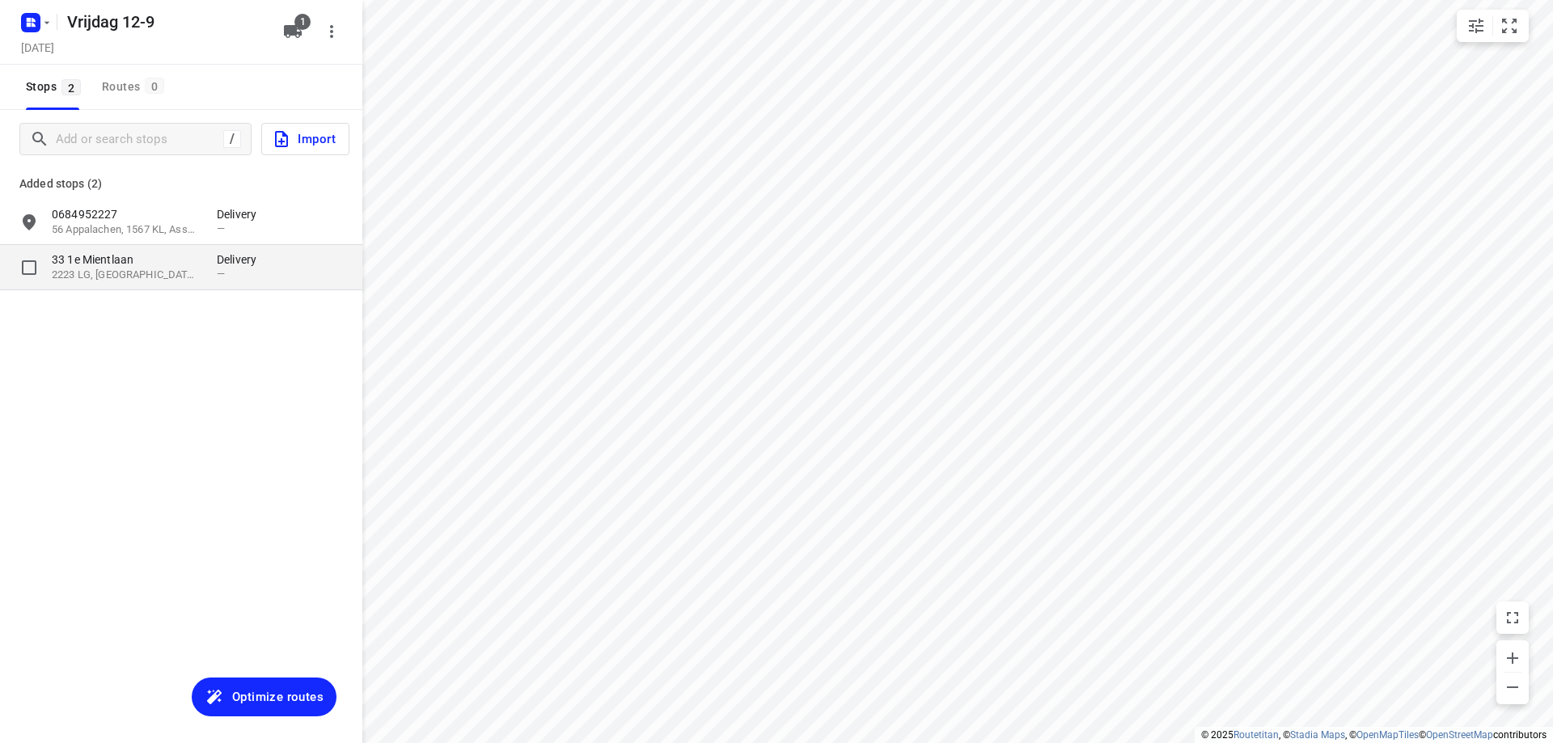
click at [188, 279] on p "2223 LG, [GEOGRAPHIC_DATA], [GEOGRAPHIC_DATA]" at bounding box center [126, 275] width 149 height 15
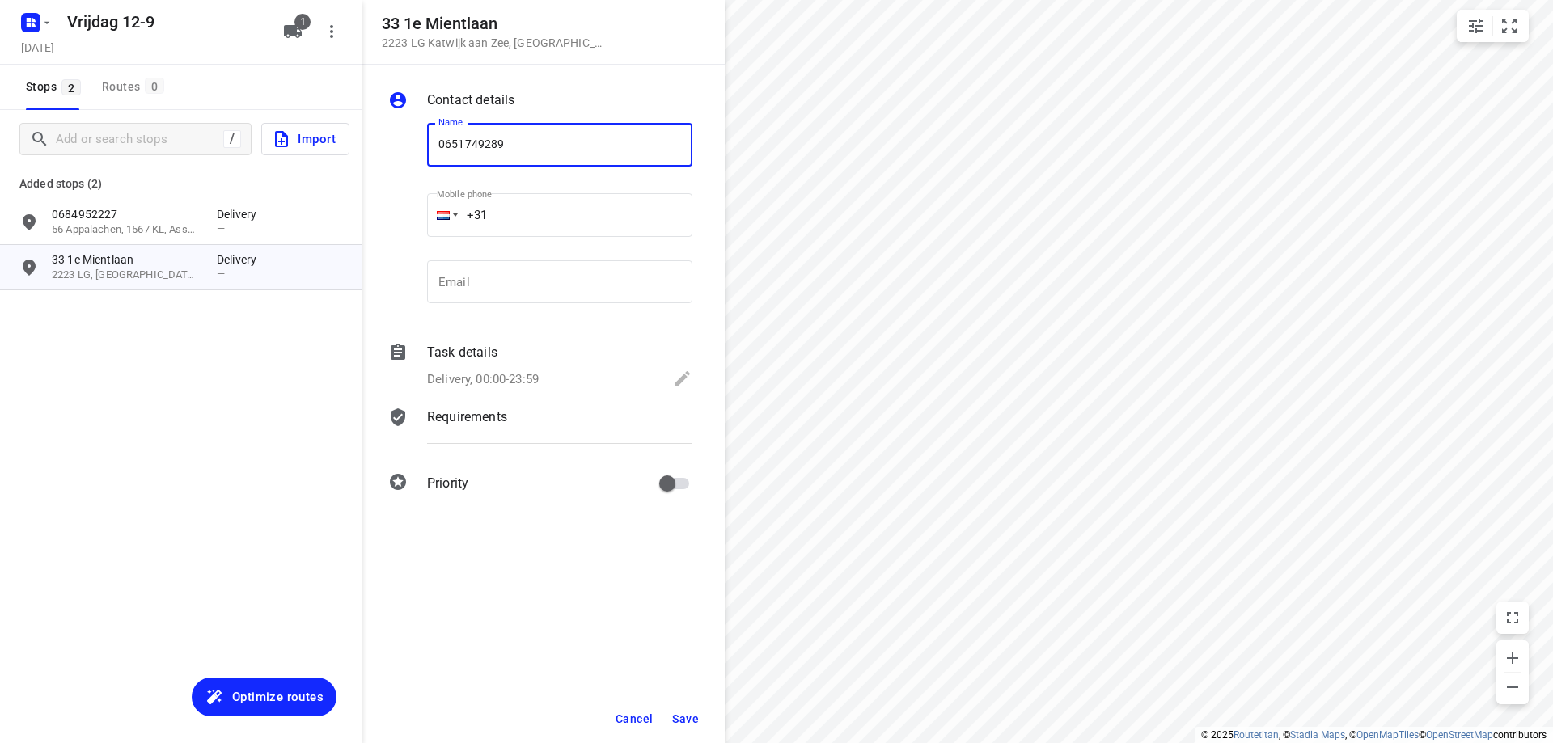
type input "0651749289"
click at [689, 718] on span "Save" at bounding box center [685, 719] width 27 height 13
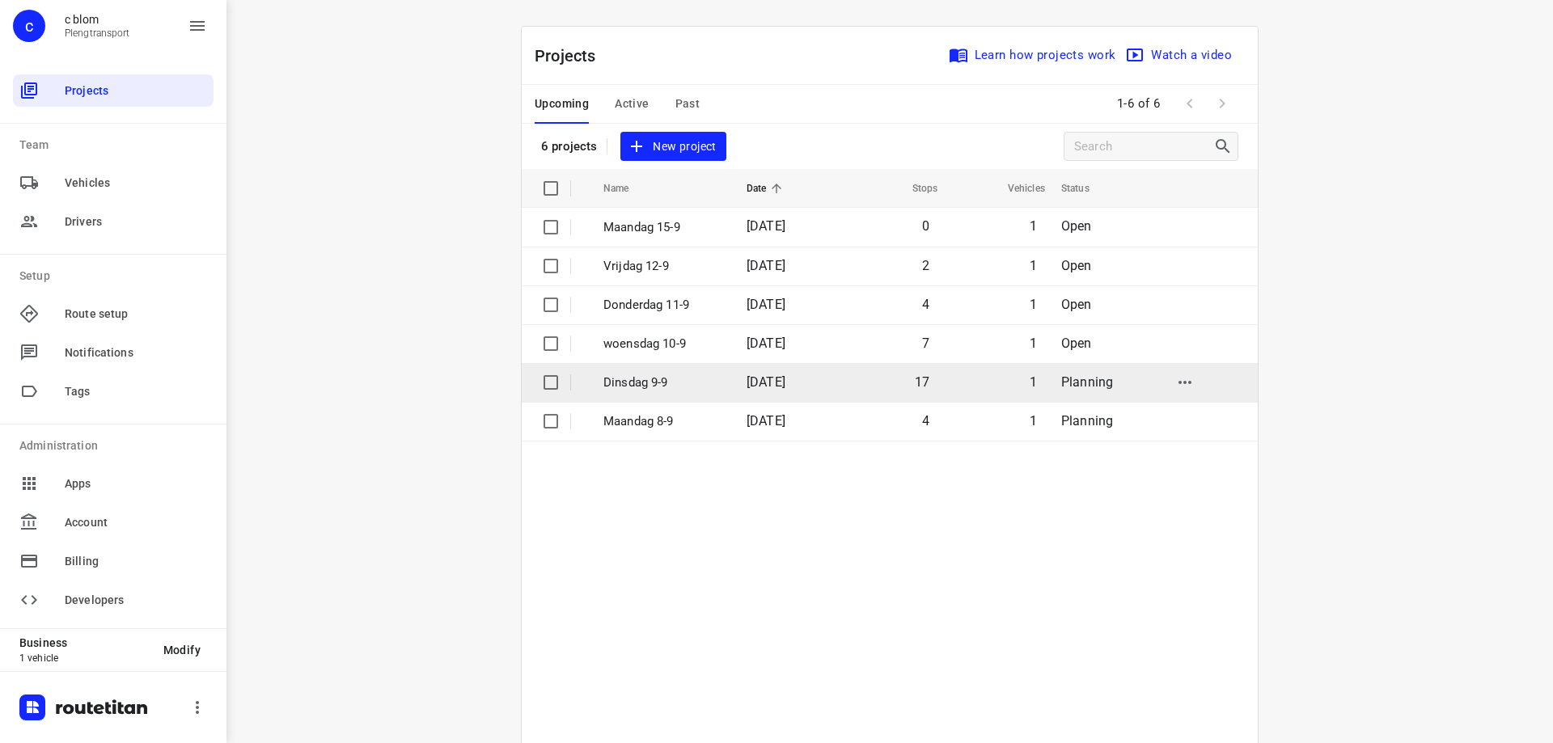
click at [857, 400] on td "17" at bounding box center [889, 382] width 104 height 39
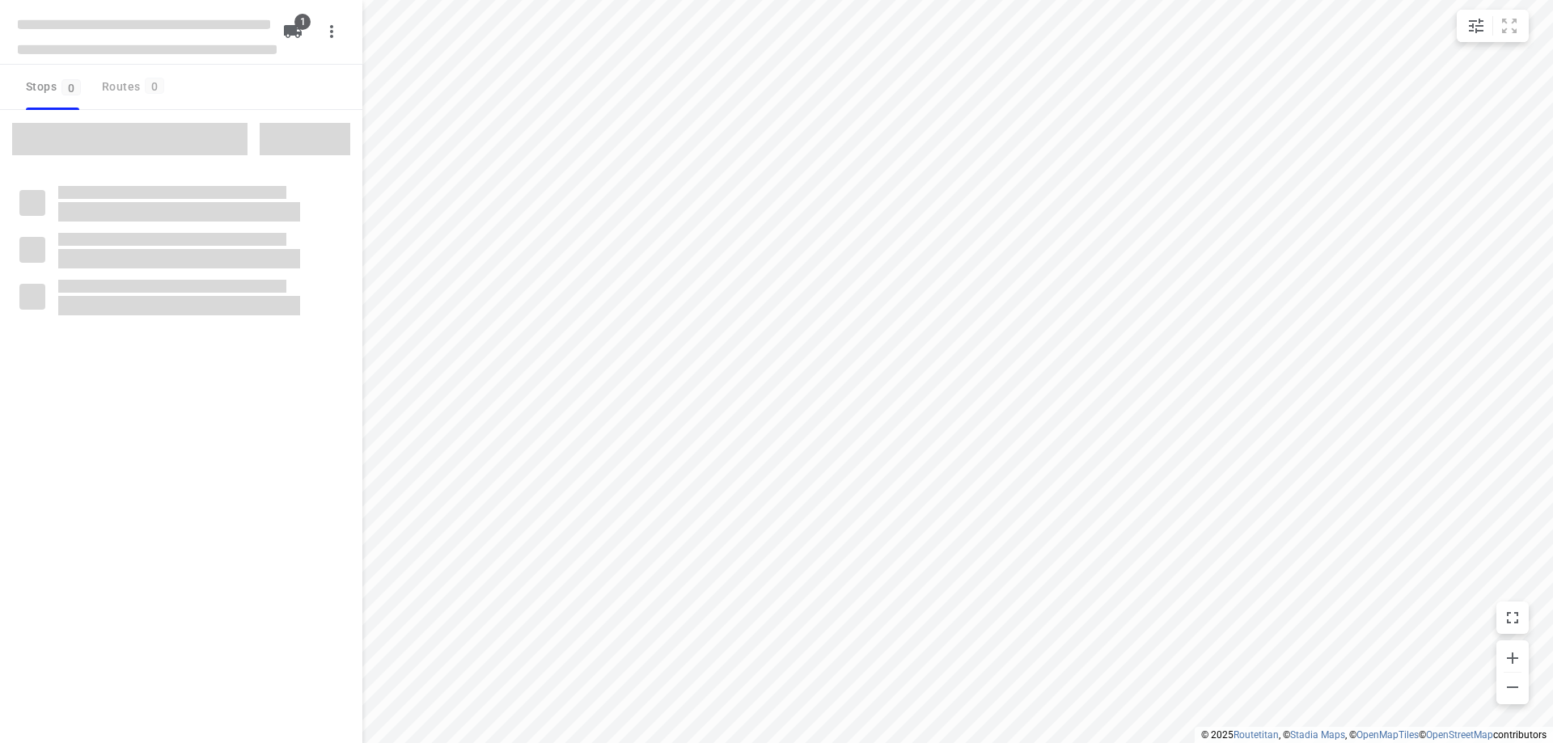
type input "distance"
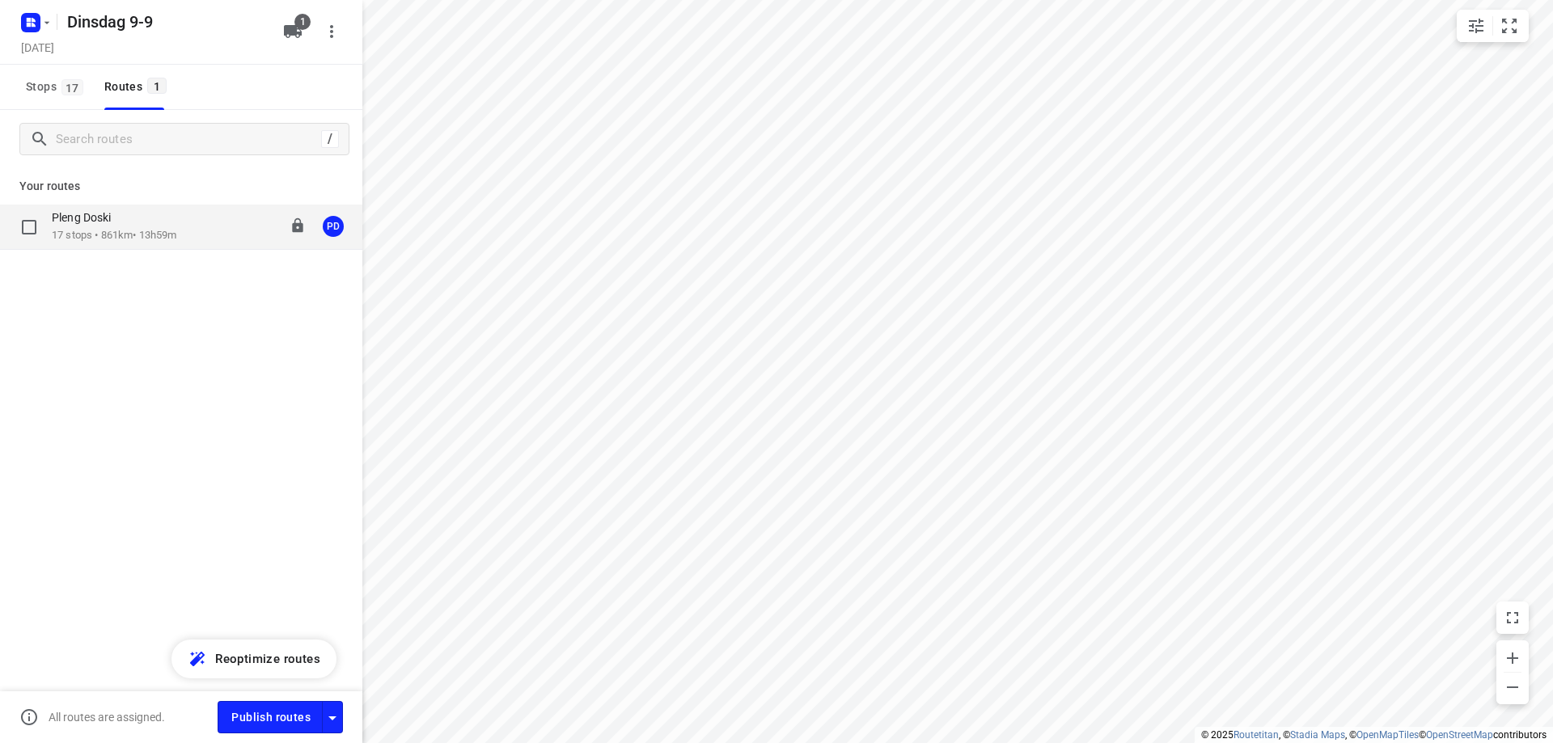
click at [168, 237] on p "17 stops • 861km • 13h59m" at bounding box center [114, 235] width 125 height 15
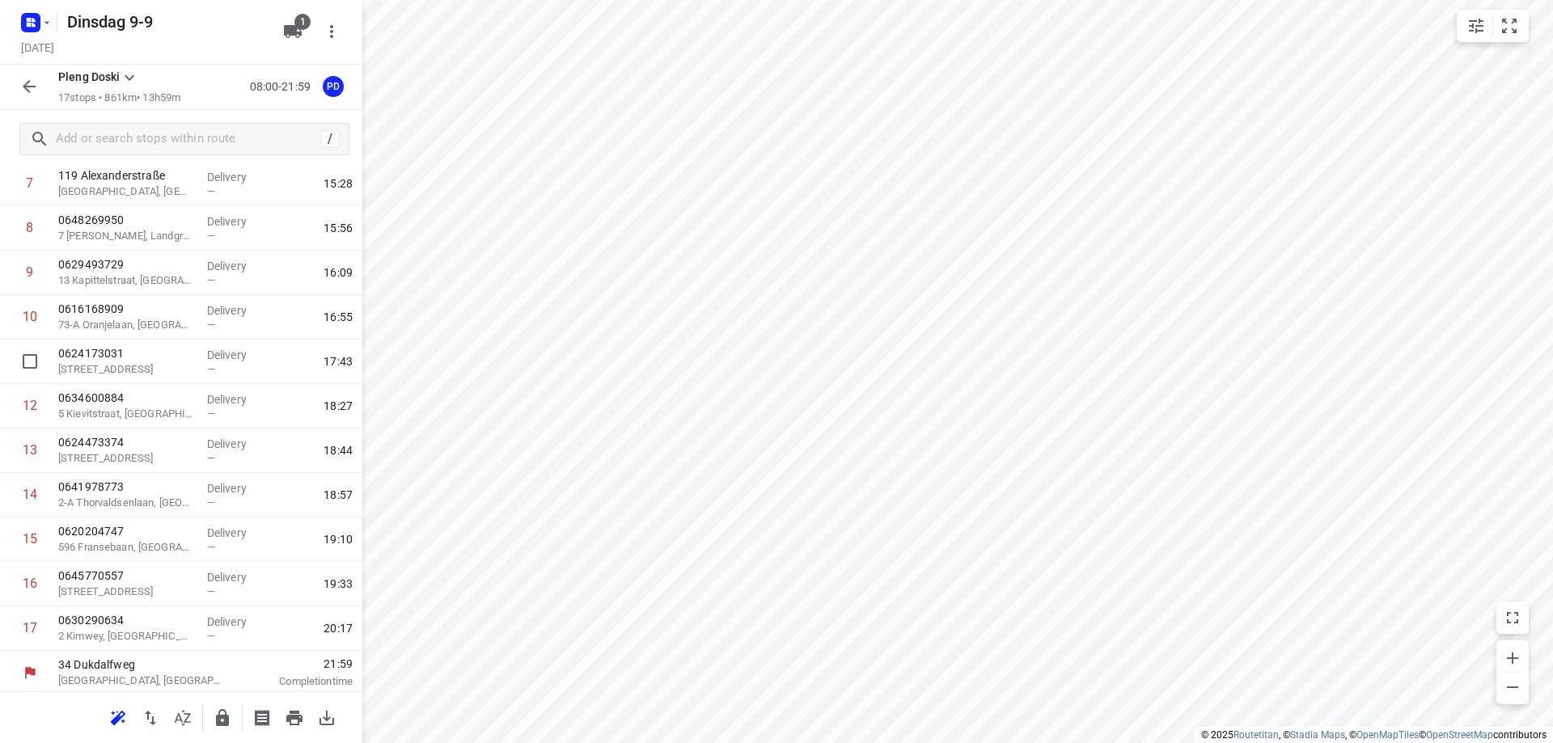
scroll to position [358, 0]
